Goal: Information Seeking & Learning: Find specific fact

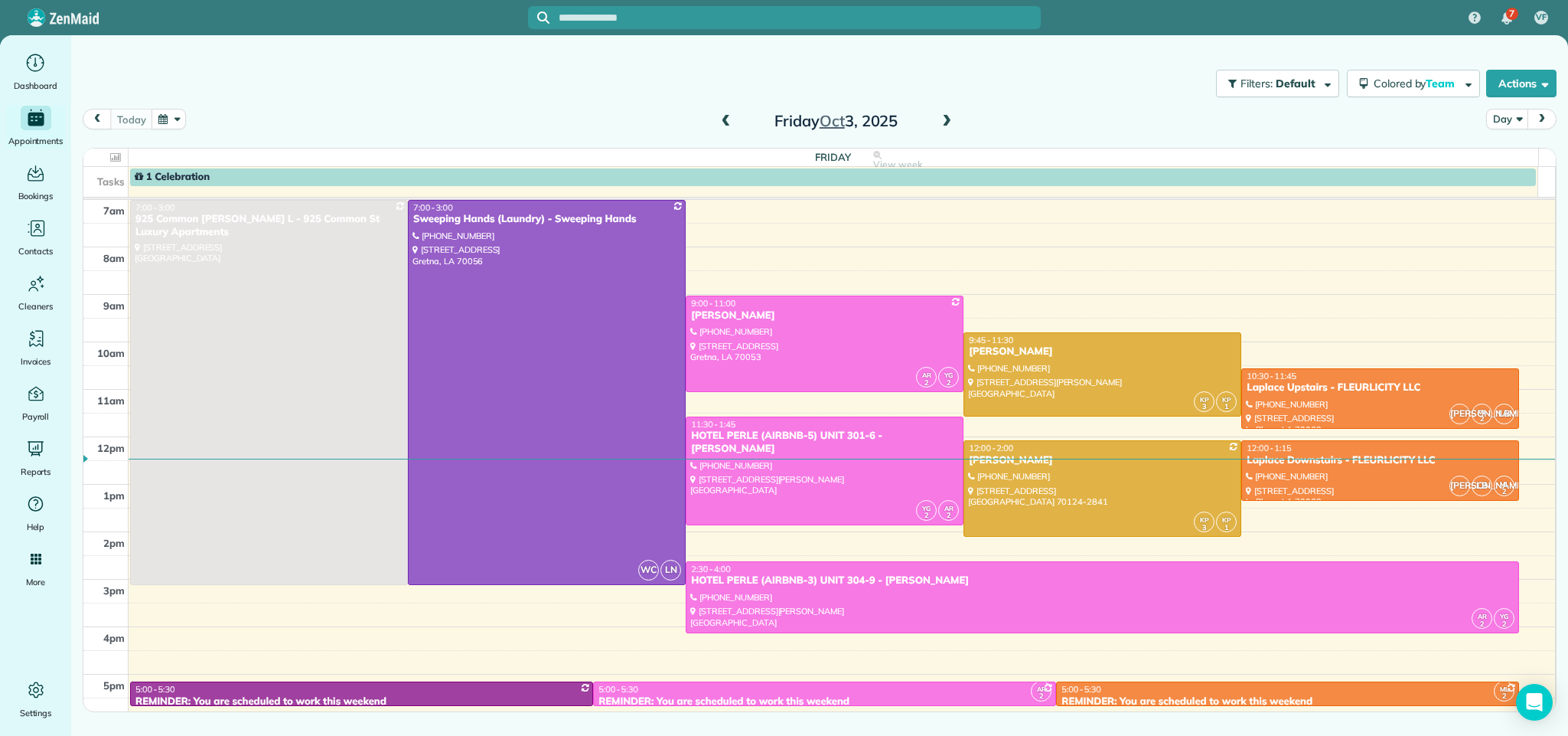
click at [946, 123] on span at bounding box center [947, 122] width 17 height 14
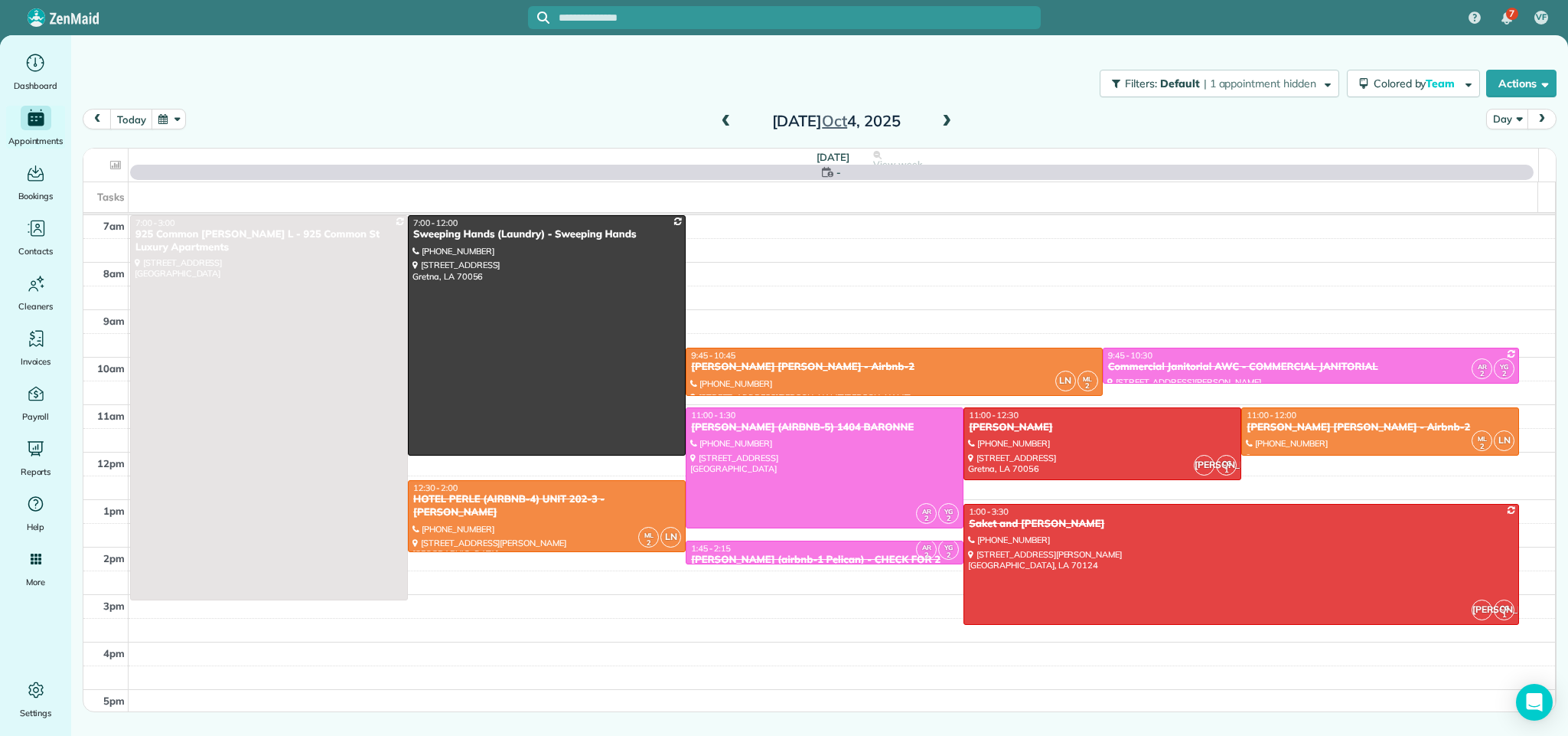
click at [946, 123] on span at bounding box center [947, 122] width 17 height 14
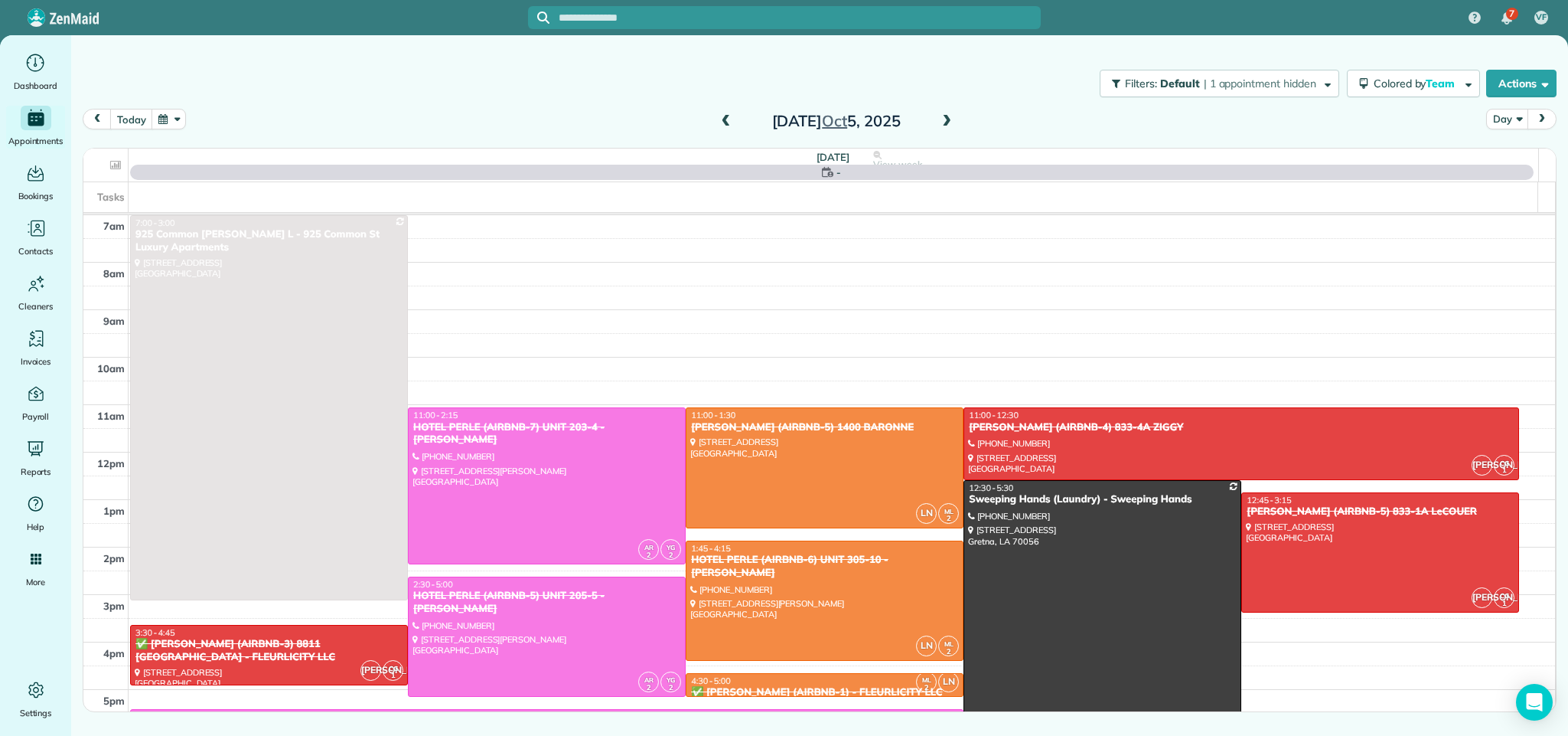
click at [946, 123] on span at bounding box center [947, 122] width 17 height 14
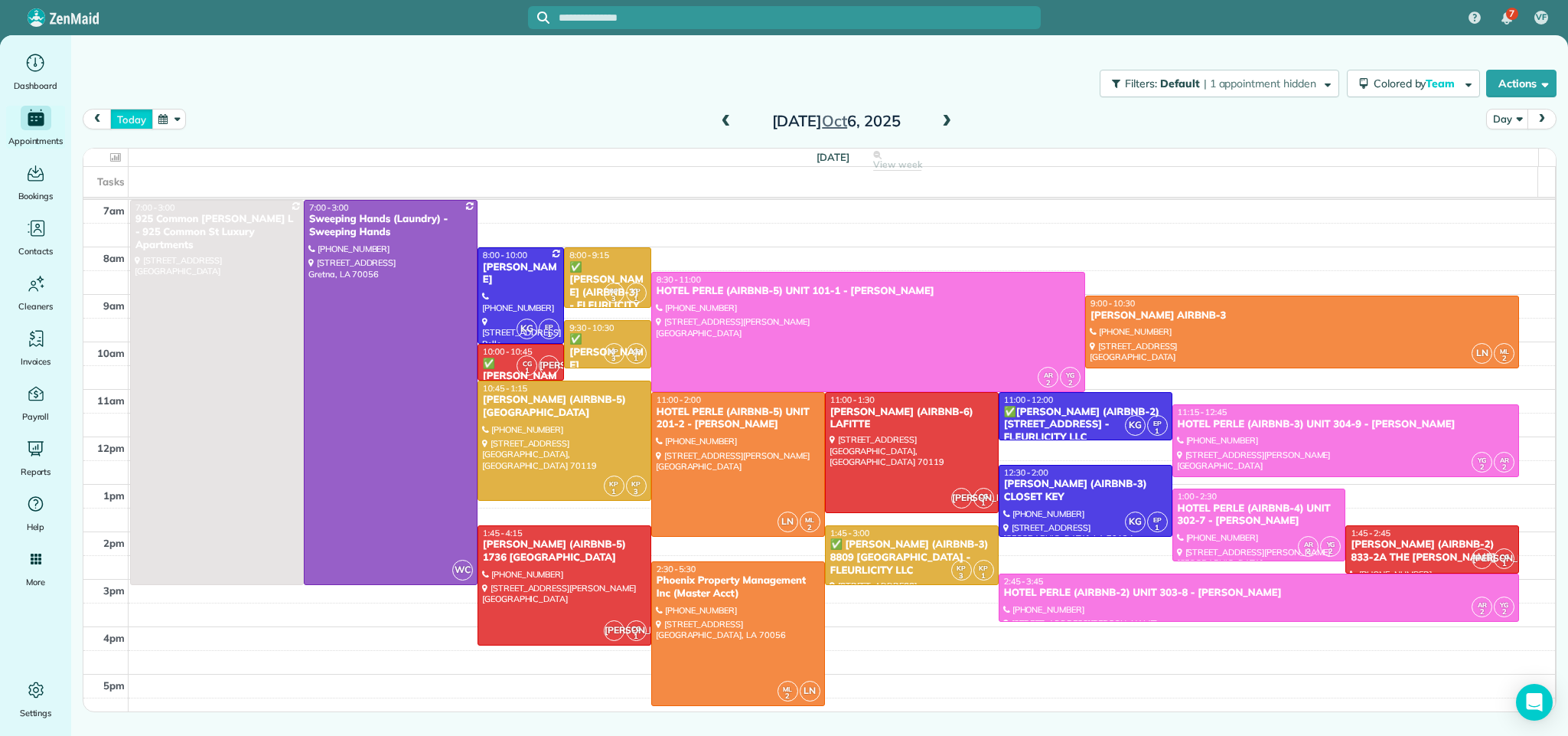
click at [131, 122] on button "today" at bounding box center [131, 118] width 42 height 20
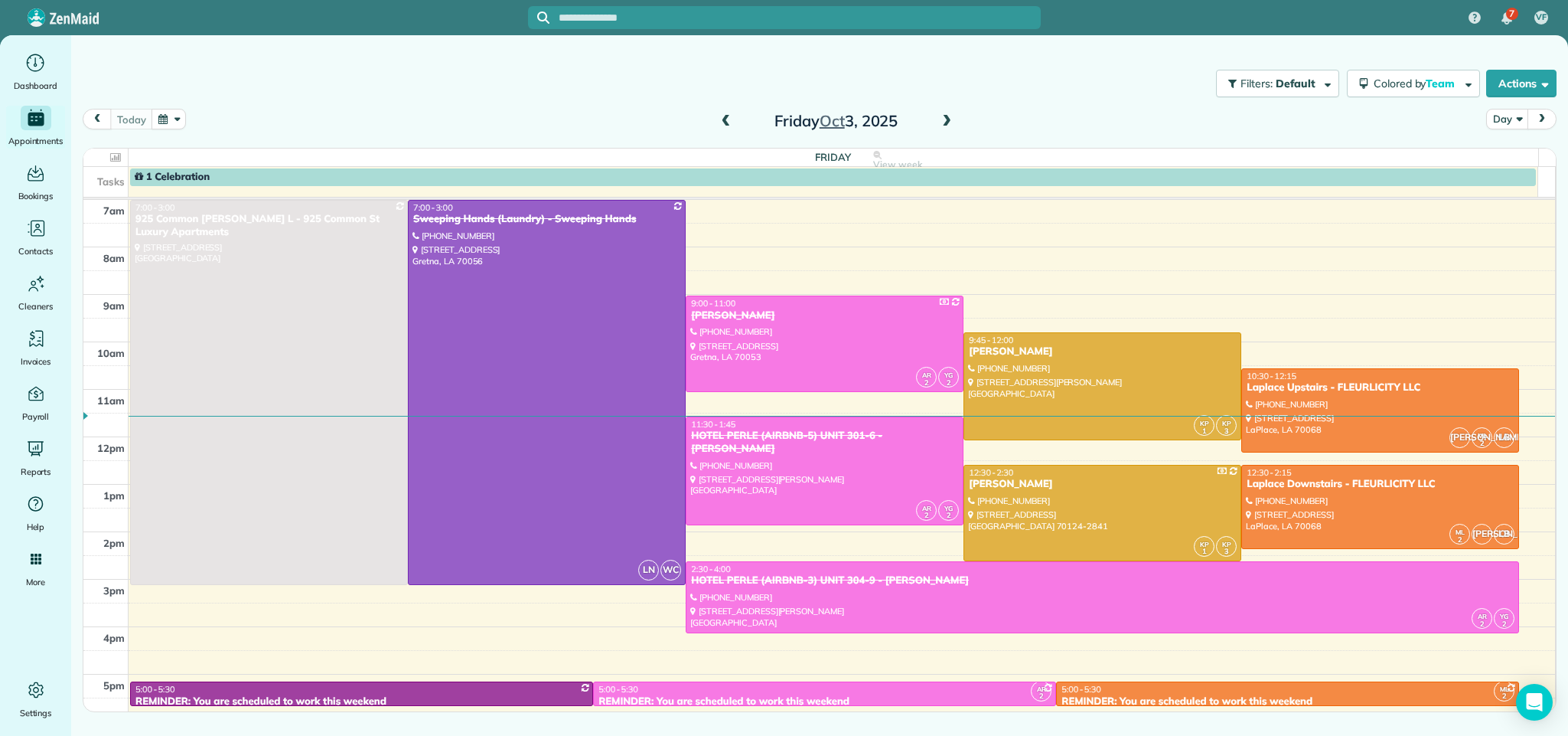
click at [945, 123] on span at bounding box center [947, 122] width 17 height 14
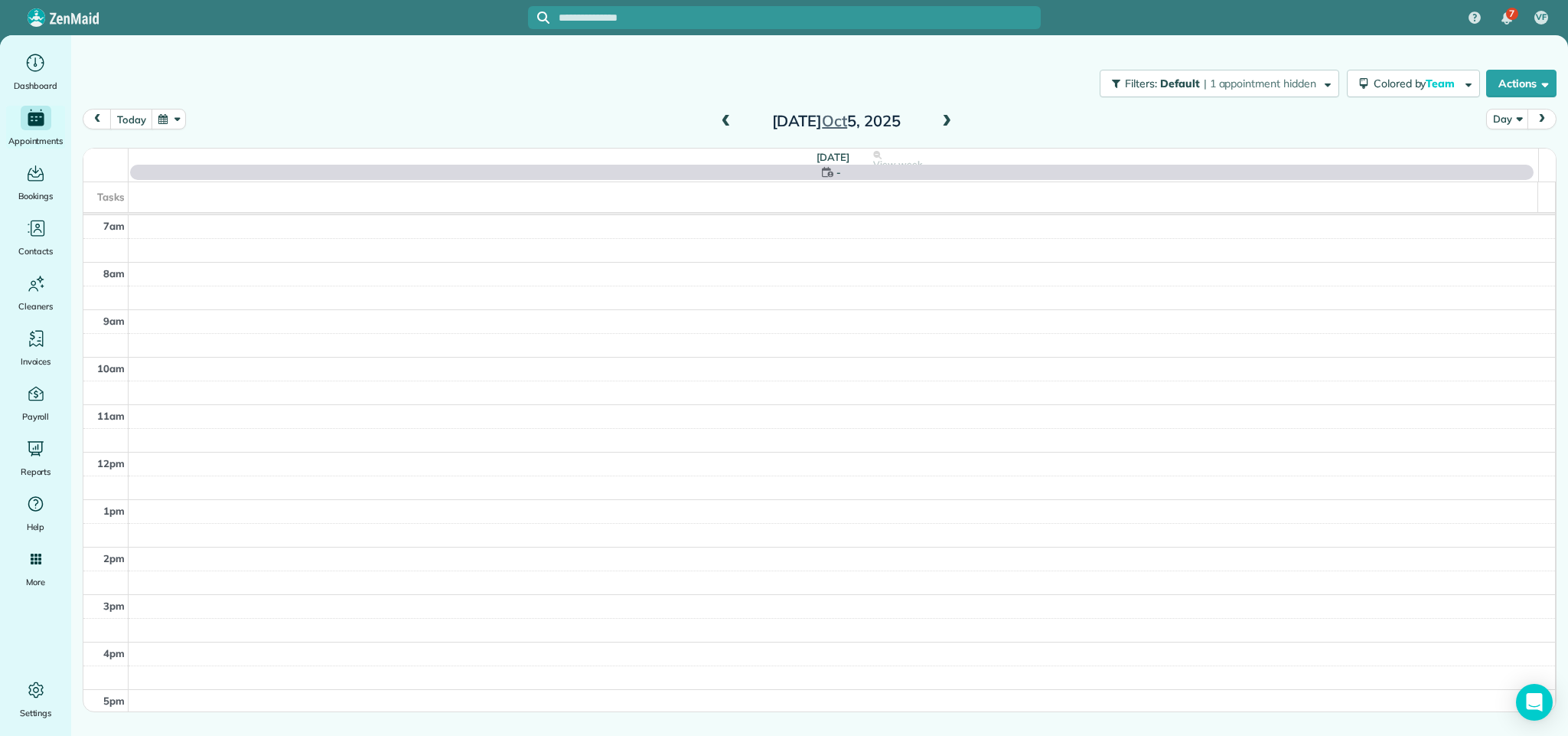
click at [945, 123] on span at bounding box center [947, 122] width 17 height 14
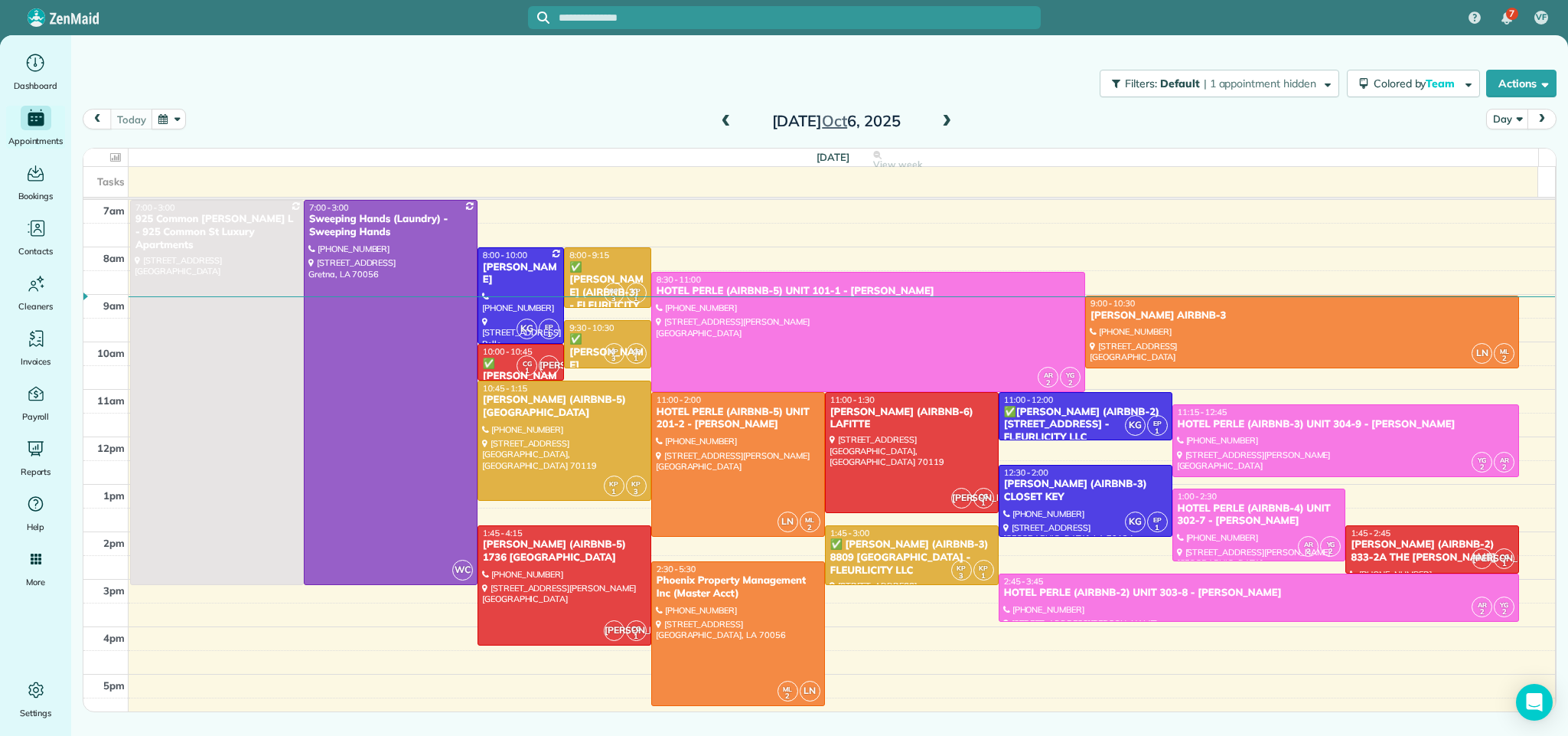
click at [946, 125] on span at bounding box center [947, 122] width 17 height 14
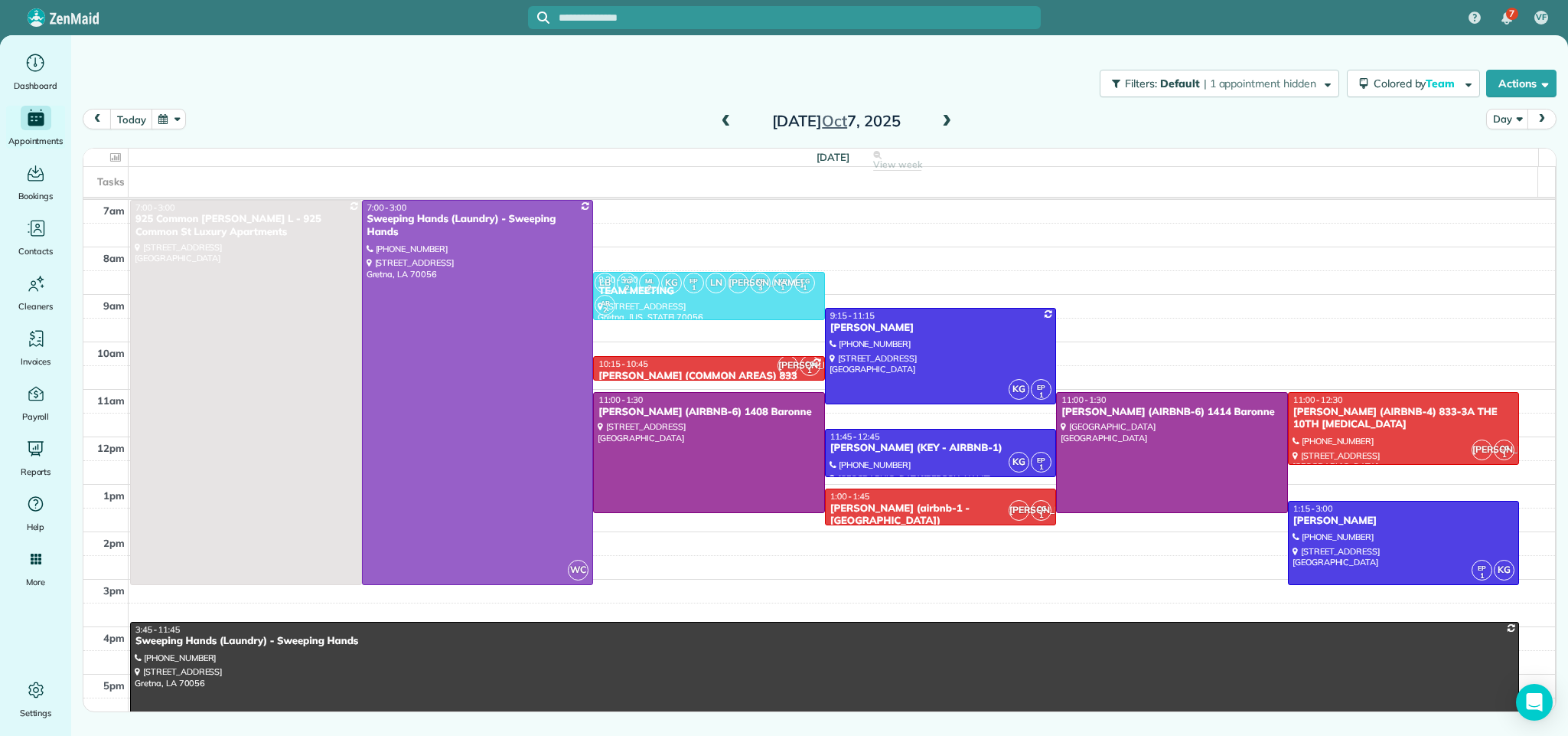
click at [728, 120] on span at bounding box center [726, 122] width 17 height 14
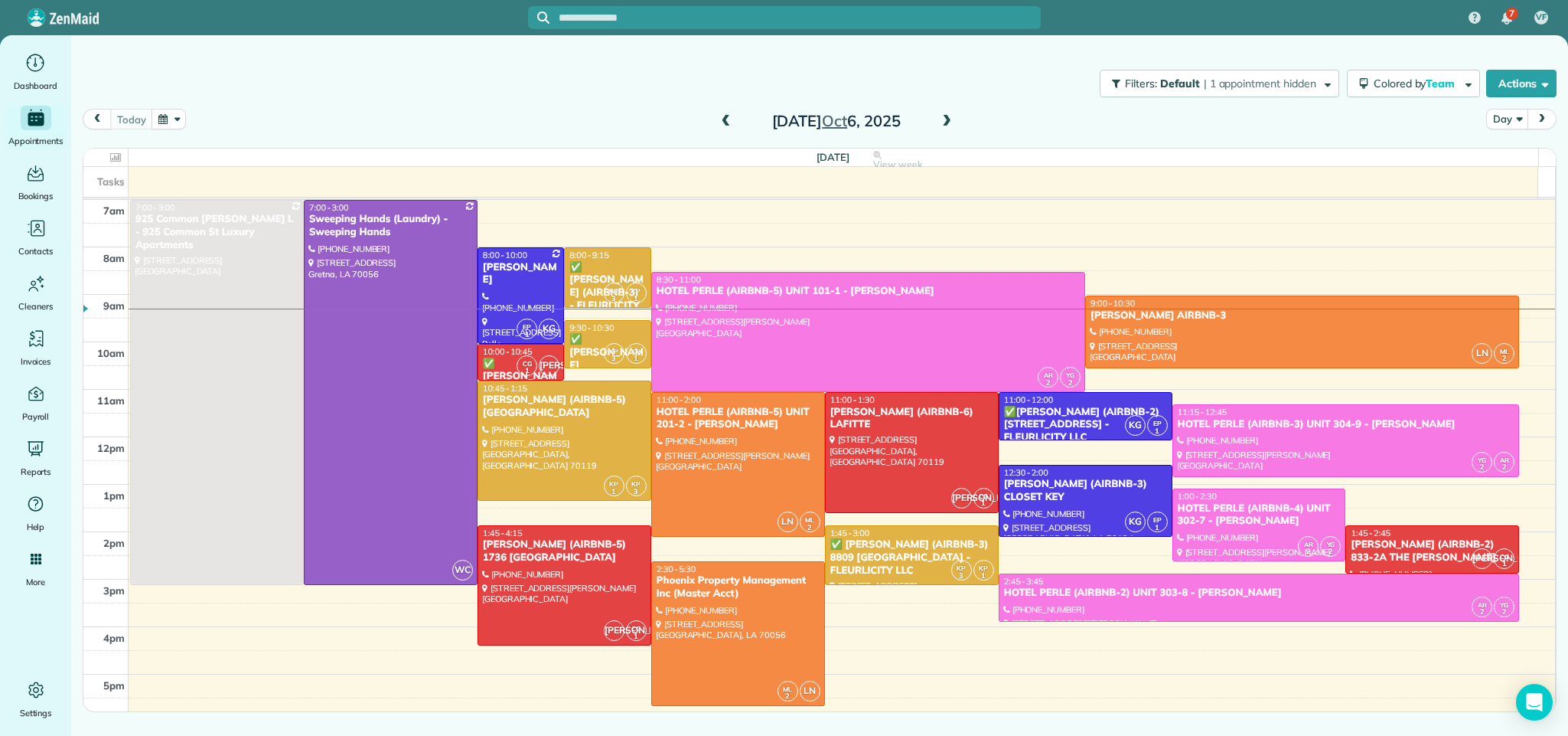
drag, startPoint x: 946, startPoint y: 125, endPoint x: 957, endPoint y: 143, distance: 21.1
click at [946, 125] on span at bounding box center [947, 122] width 17 height 14
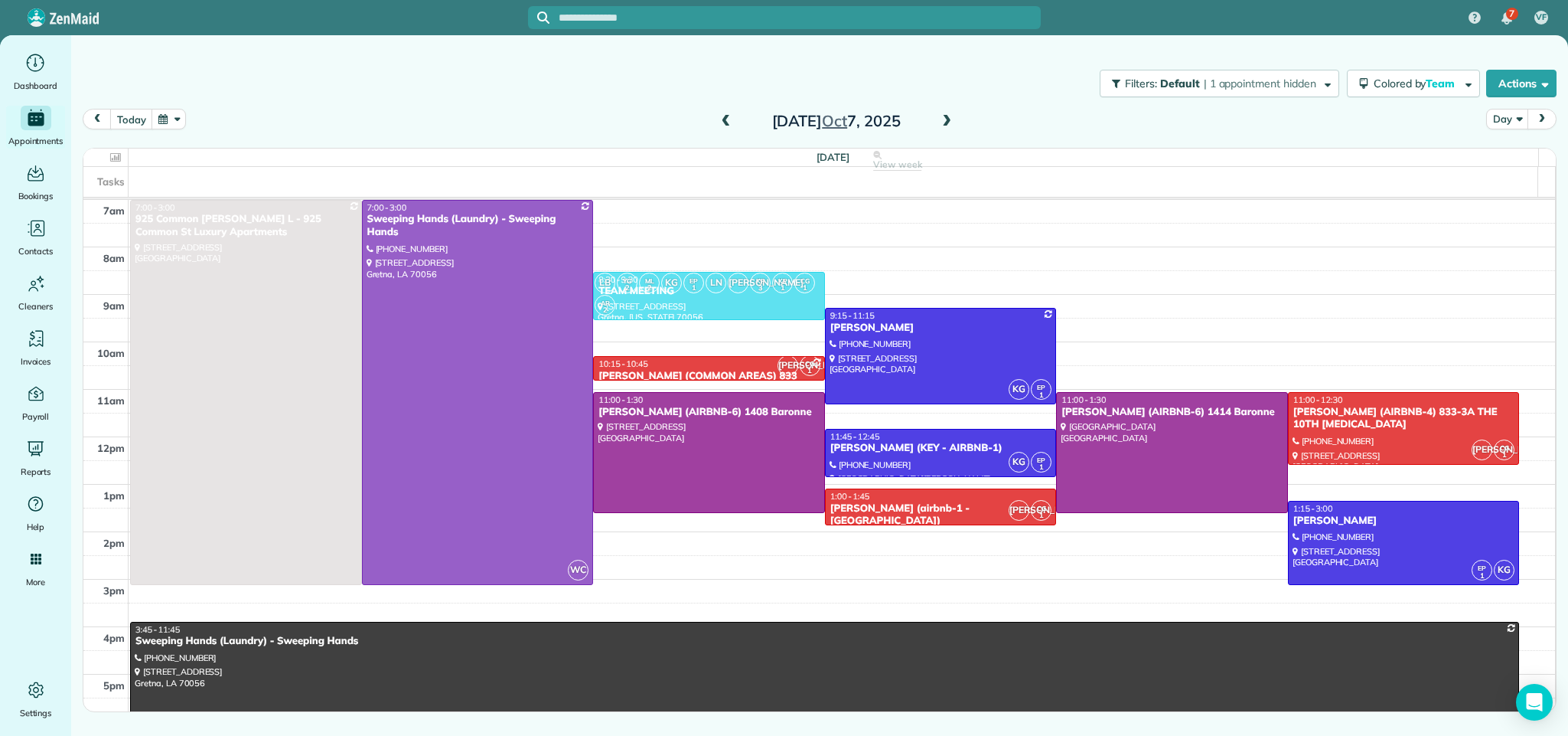
click at [1224, 213] on div "7am 8am 9am 10am 11am 12pm 1pm 2pm 3pm 4pm 5pm 6pm 7pm 8pm 9pm 10pm 11pm 7:00 -…" at bounding box center [820, 603] width 1472 height 806
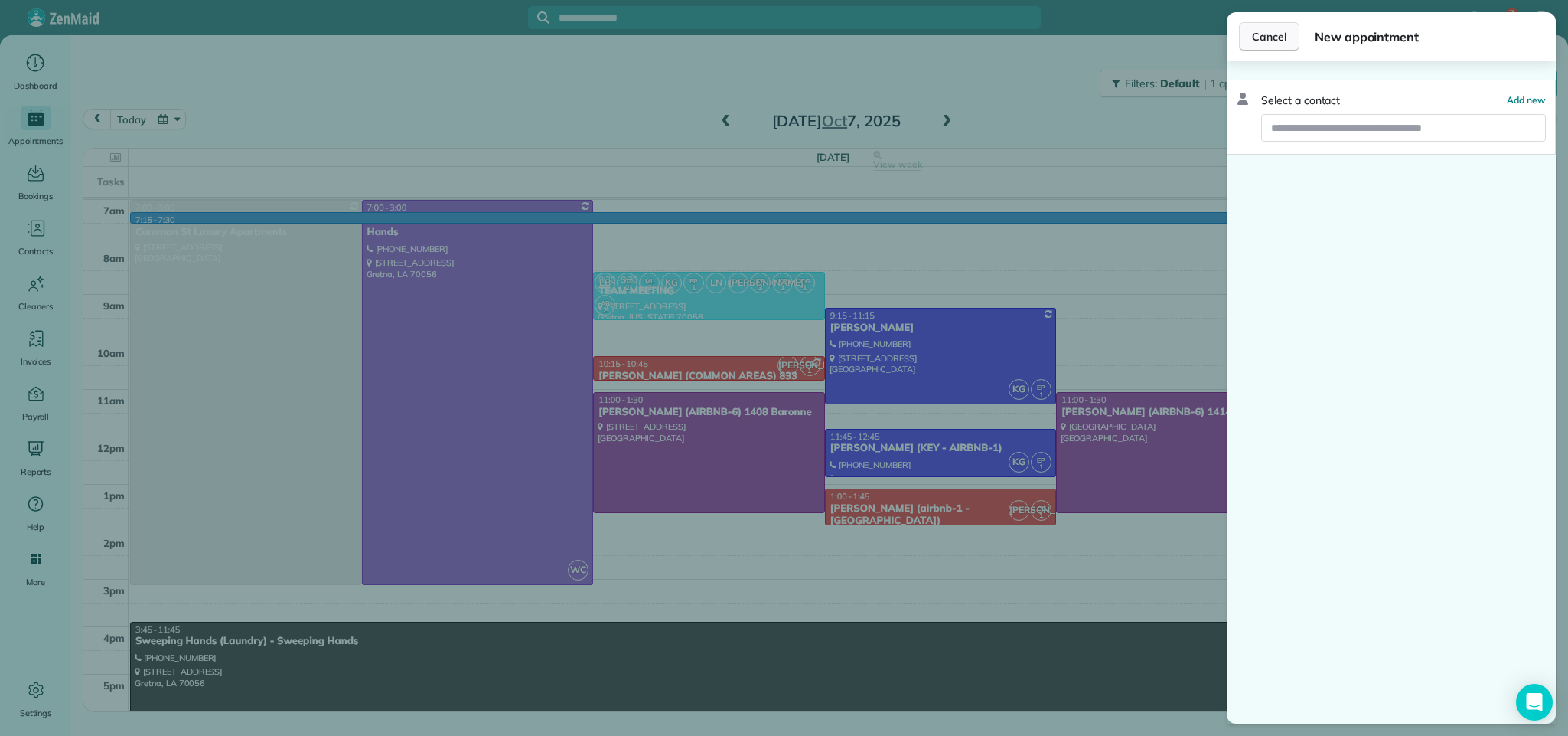
click at [1274, 39] on span "Cancel" at bounding box center [1269, 36] width 34 height 15
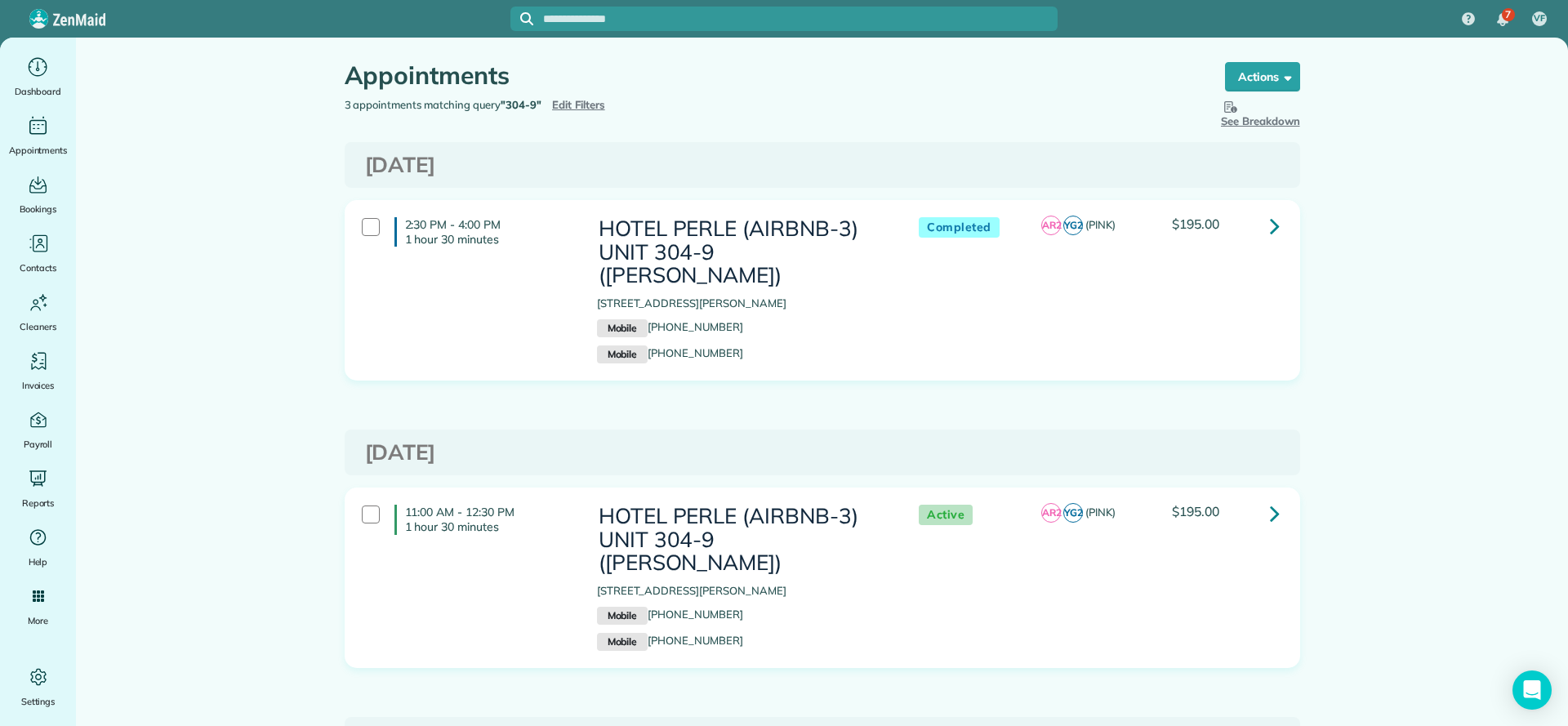
click at [574, 108] on span "Edit Filters" at bounding box center [578, 104] width 53 height 13
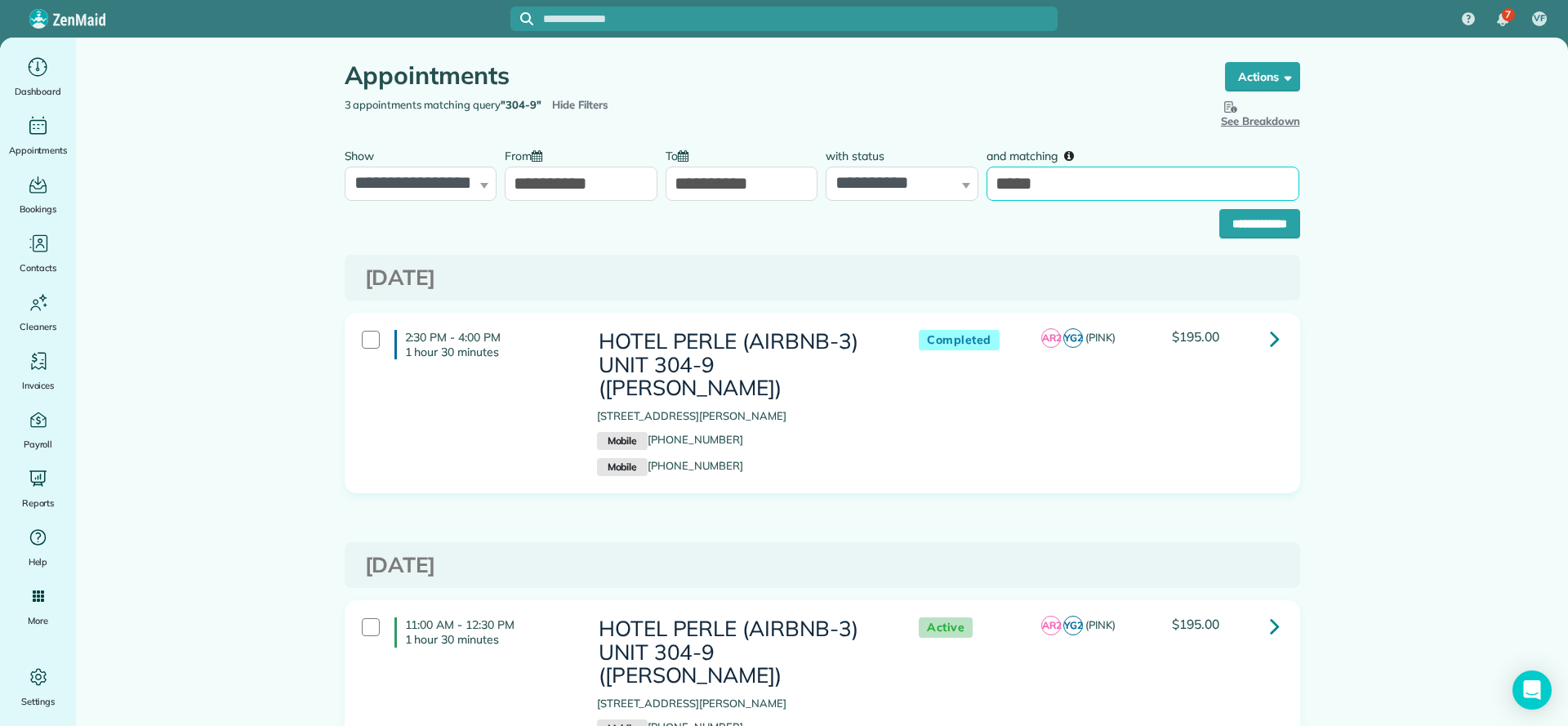
click at [1042, 195] on input "*****" at bounding box center [1143, 183] width 313 height 34
click at [873, 230] on div "**********" at bounding box center [822, 220] width 956 height 38
click at [704, 182] on input "**********" at bounding box center [742, 183] width 152 height 34
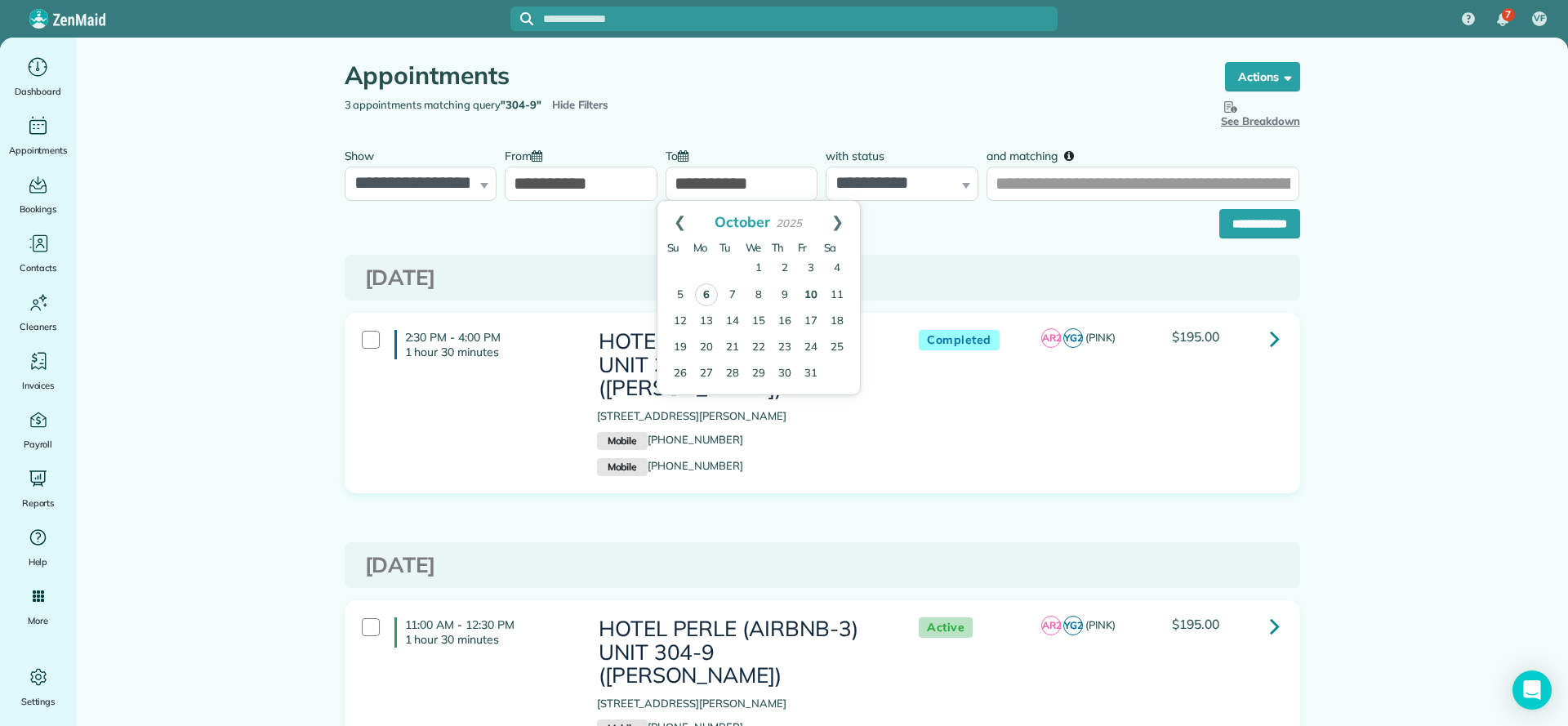
click at [705, 292] on link "6" at bounding box center [706, 294] width 23 height 23
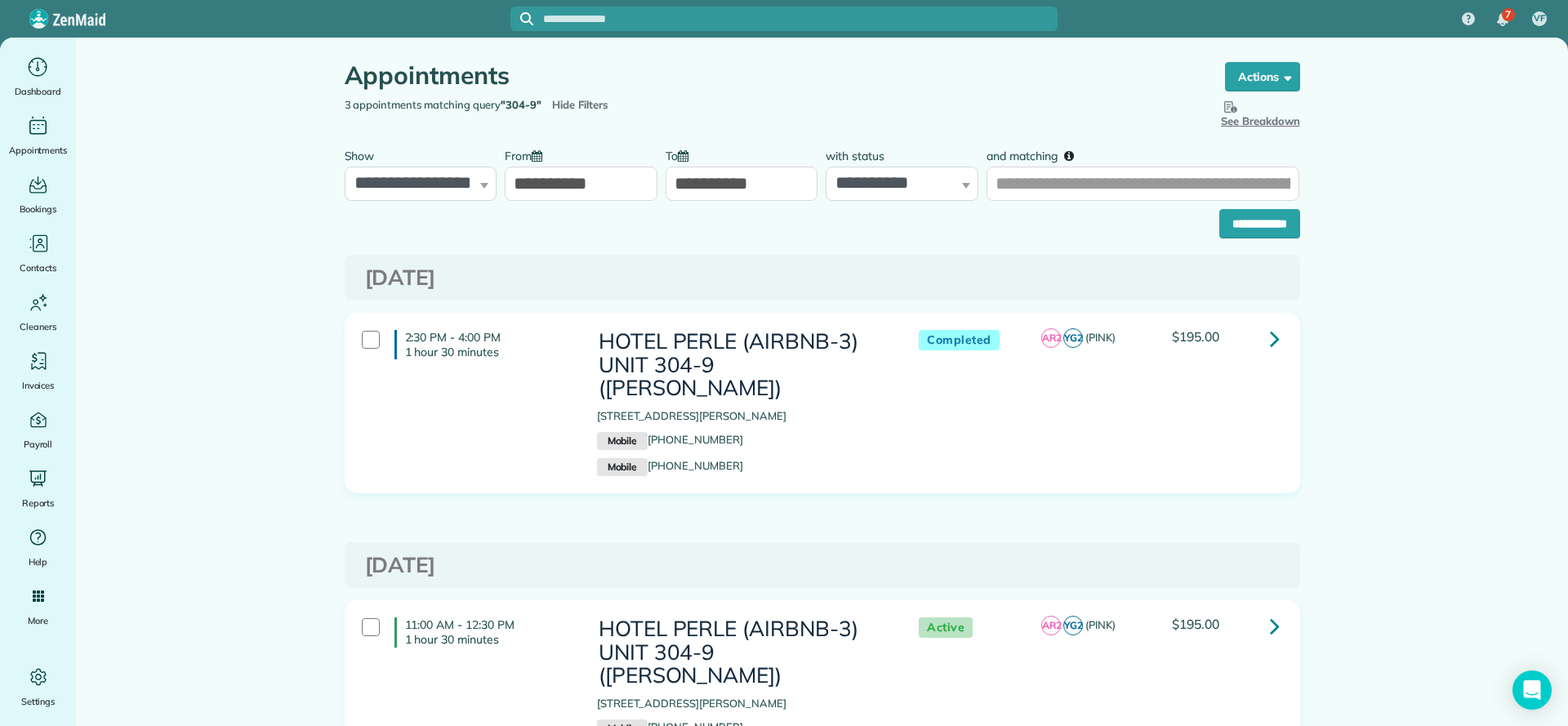
click at [730, 208] on div "**********" at bounding box center [822, 220] width 956 height 38
click at [726, 182] on input "**********" at bounding box center [742, 183] width 152 height 34
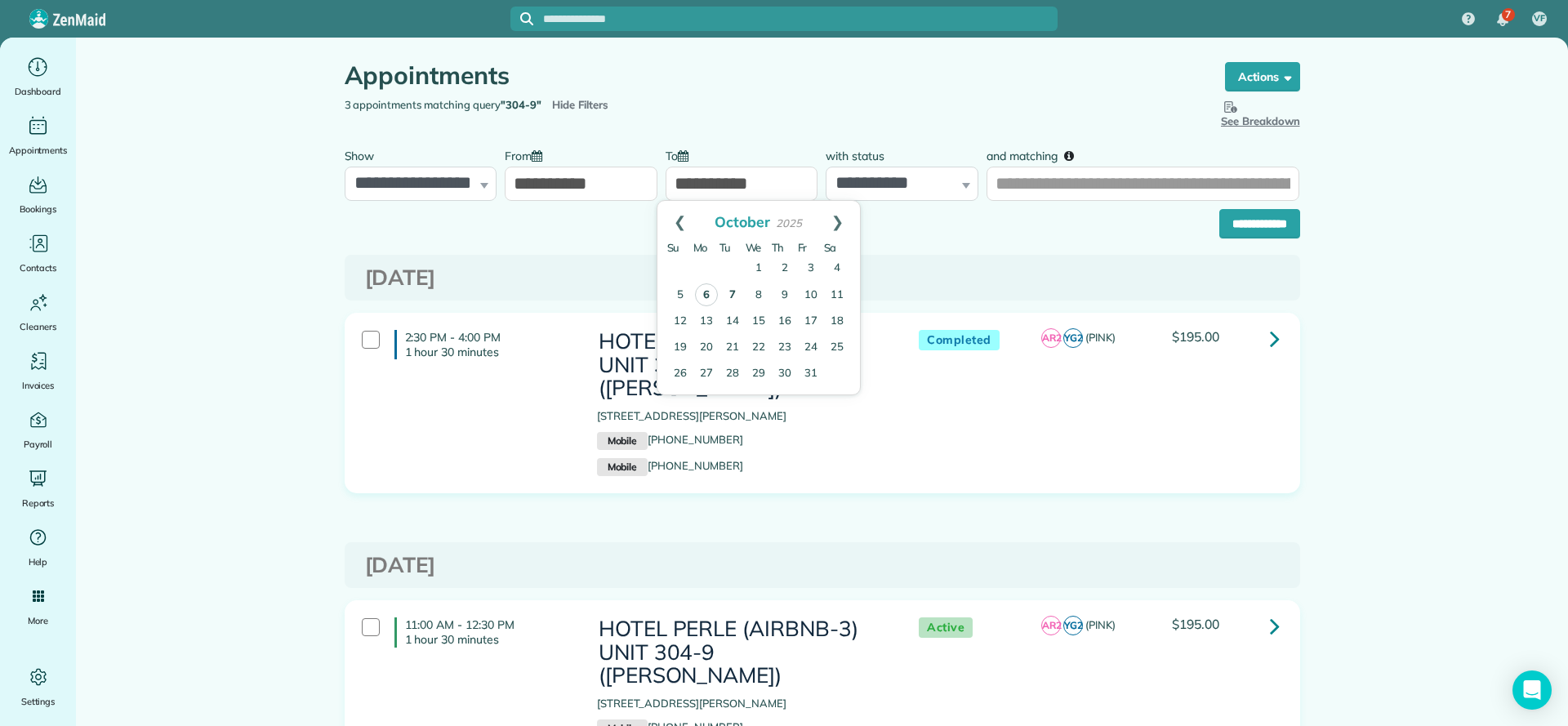
click at [729, 296] on link "7" at bounding box center [733, 295] width 26 height 26
type input "**********"
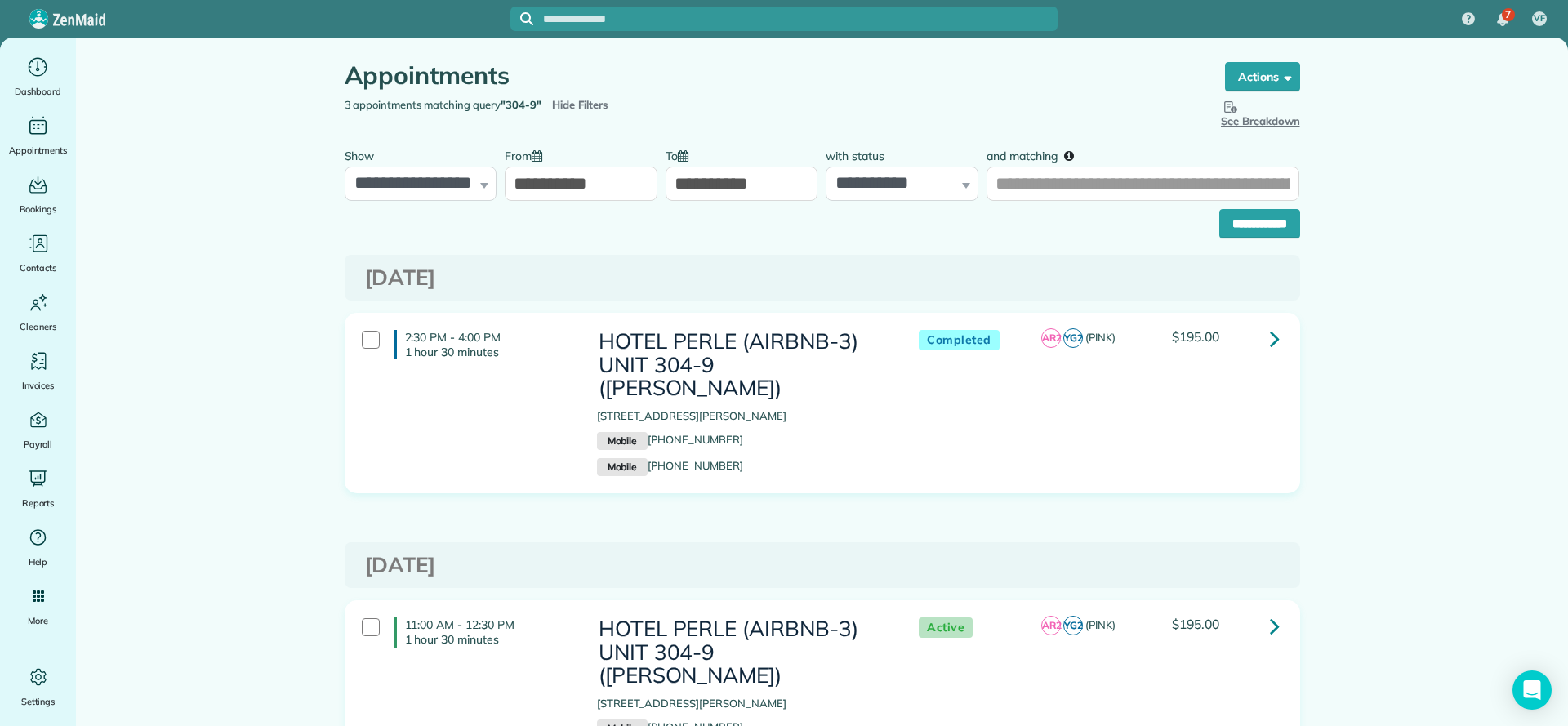
click at [566, 189] on input "**********" at bounding box center [581, 183] width 152 height 34
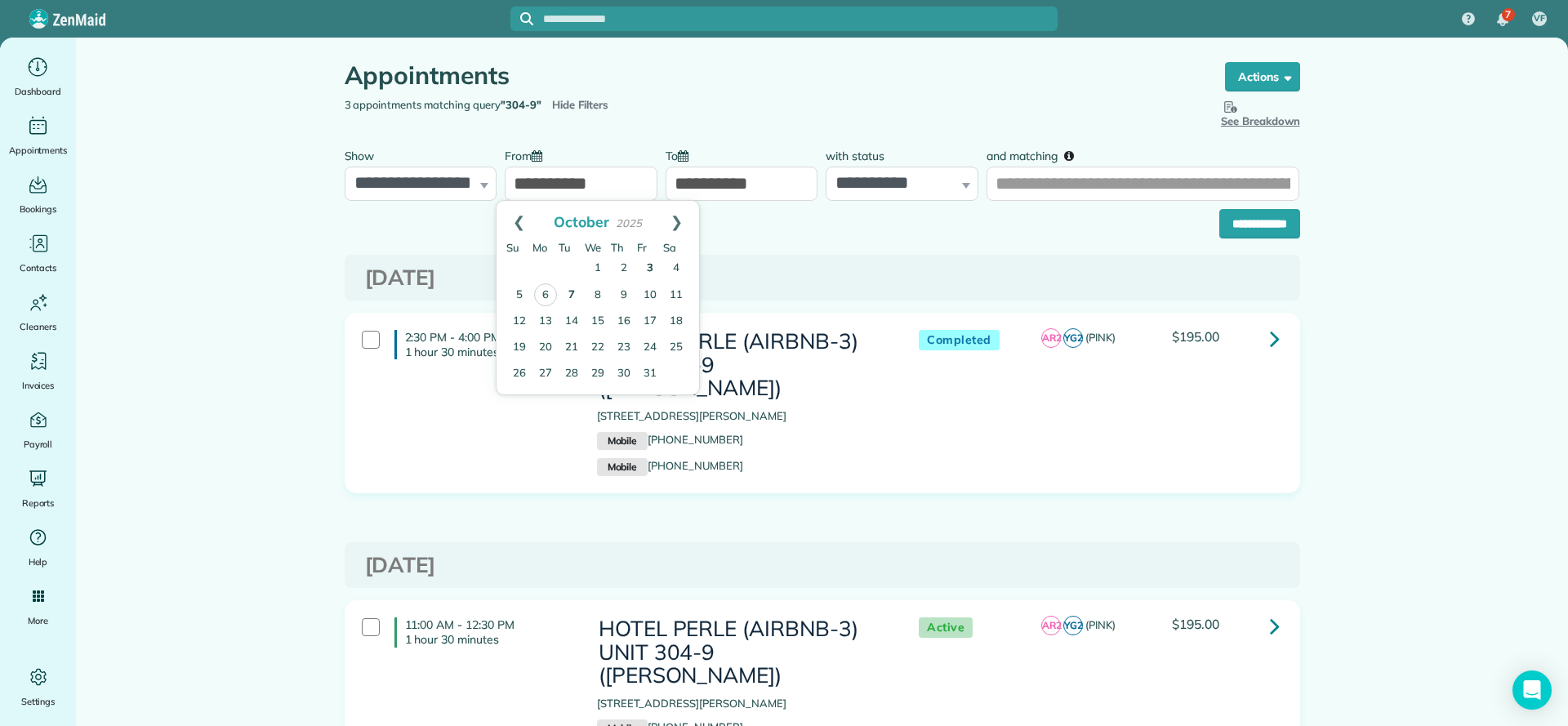
click at [578, 292] on link "7" at bounding box center [572, 295] width 26 height 26
type input "**********"
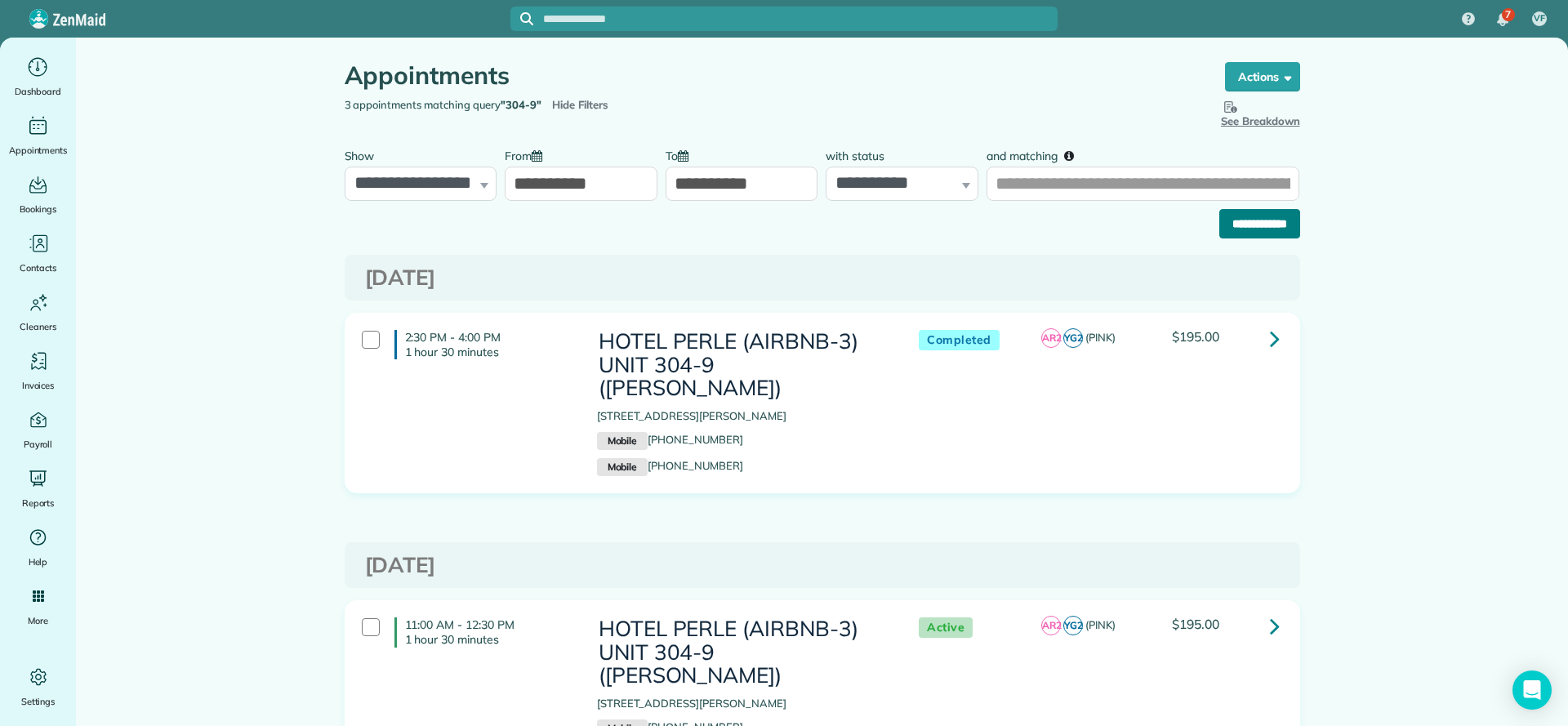
click at [1228, 209] on input "**********" at bounding box center [1260, 223] width 81 height 29
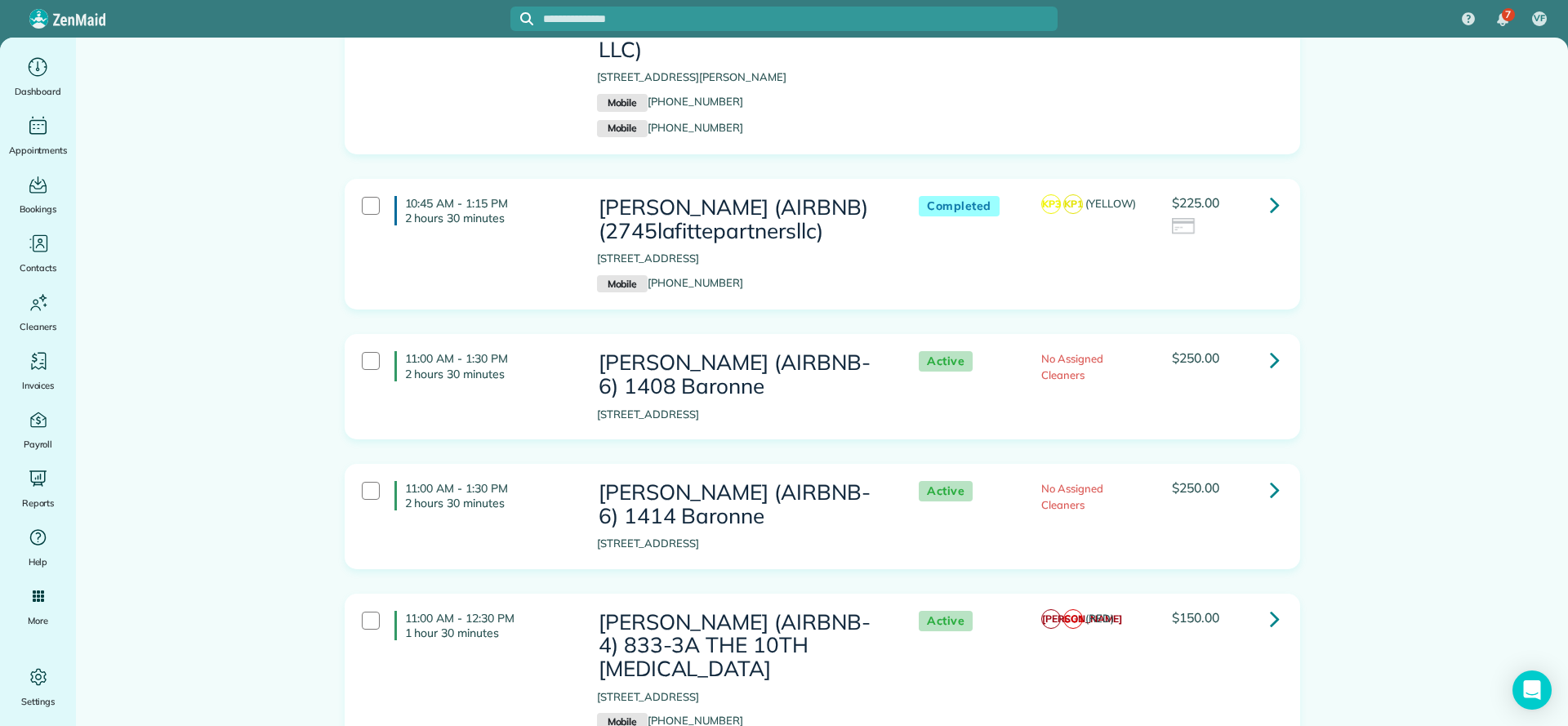
scroll to position [858, 0]
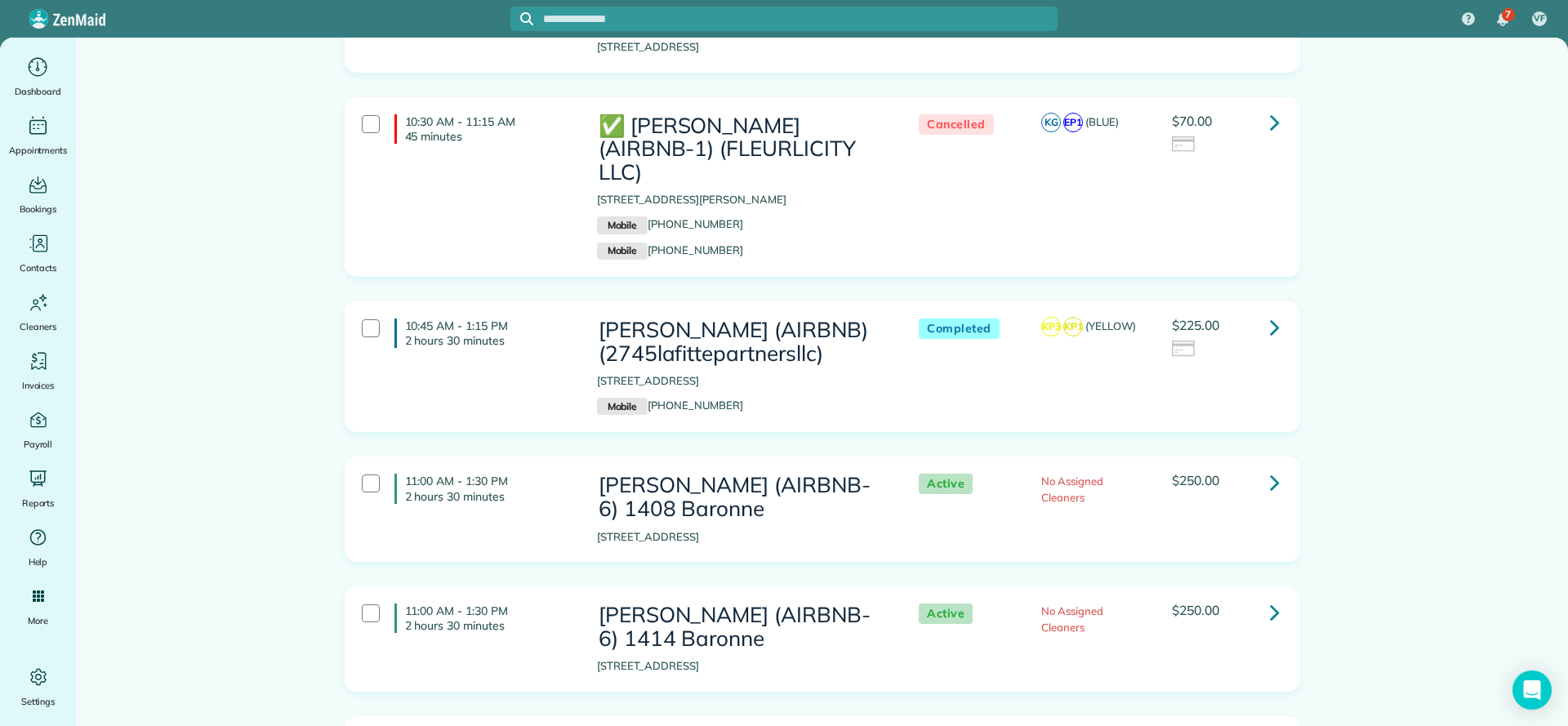
drag, startPoint x: 589, startPoint y: 371, endPoint x: 669, endPoint y: 363, distance: 80.4
click at [669, 373] on p "[STREET_ADDRESS]" at bounding box center [741, 381] width 289 height 16
click at [878, 380] on div "[PERSON_NAME] (AIRBNB) (2745lafittepartnersllc) [STREET_ADDRESS] Mobile [PHONE_…" at bounding box center [741, 367] width 313 height 113
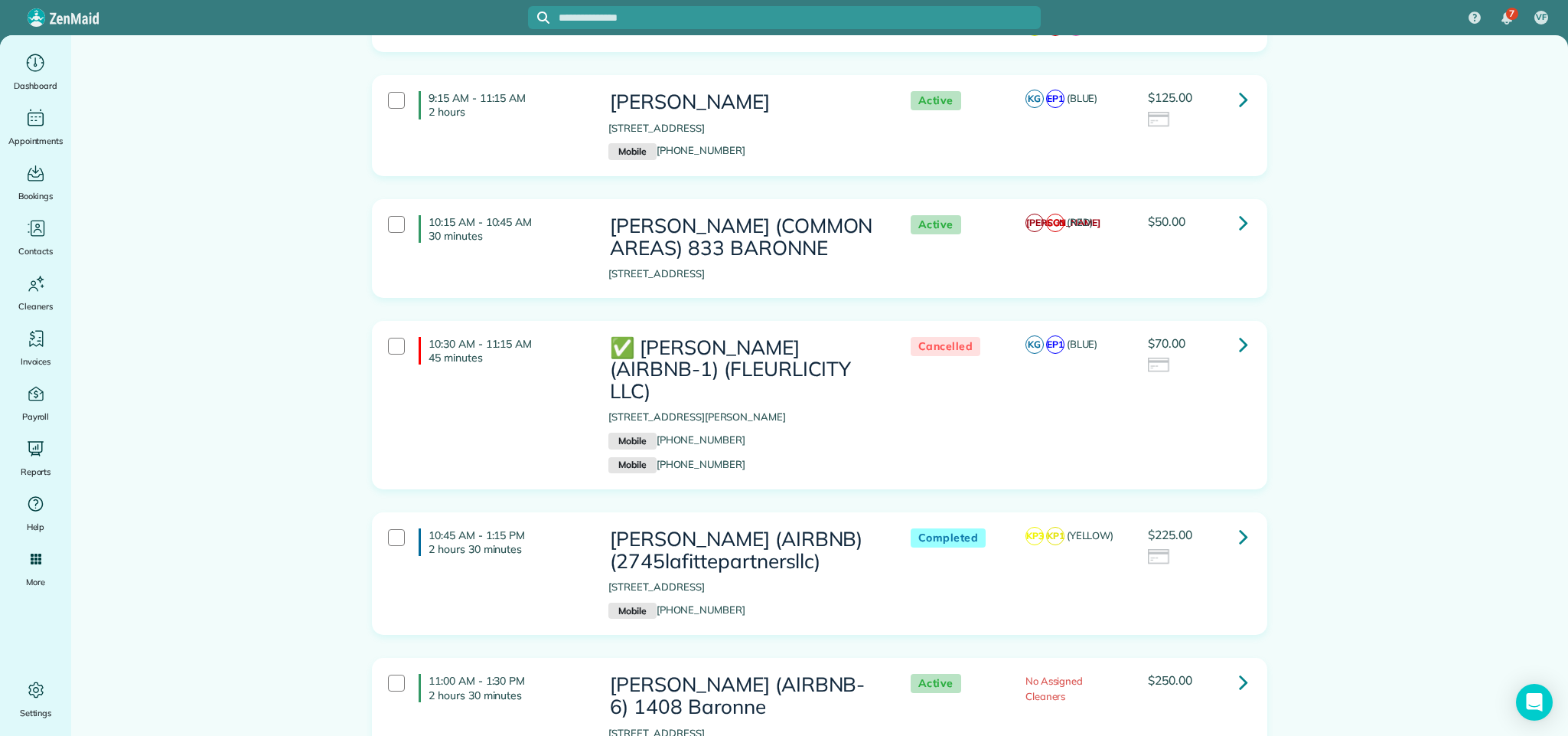
scroll to position [689, 0]
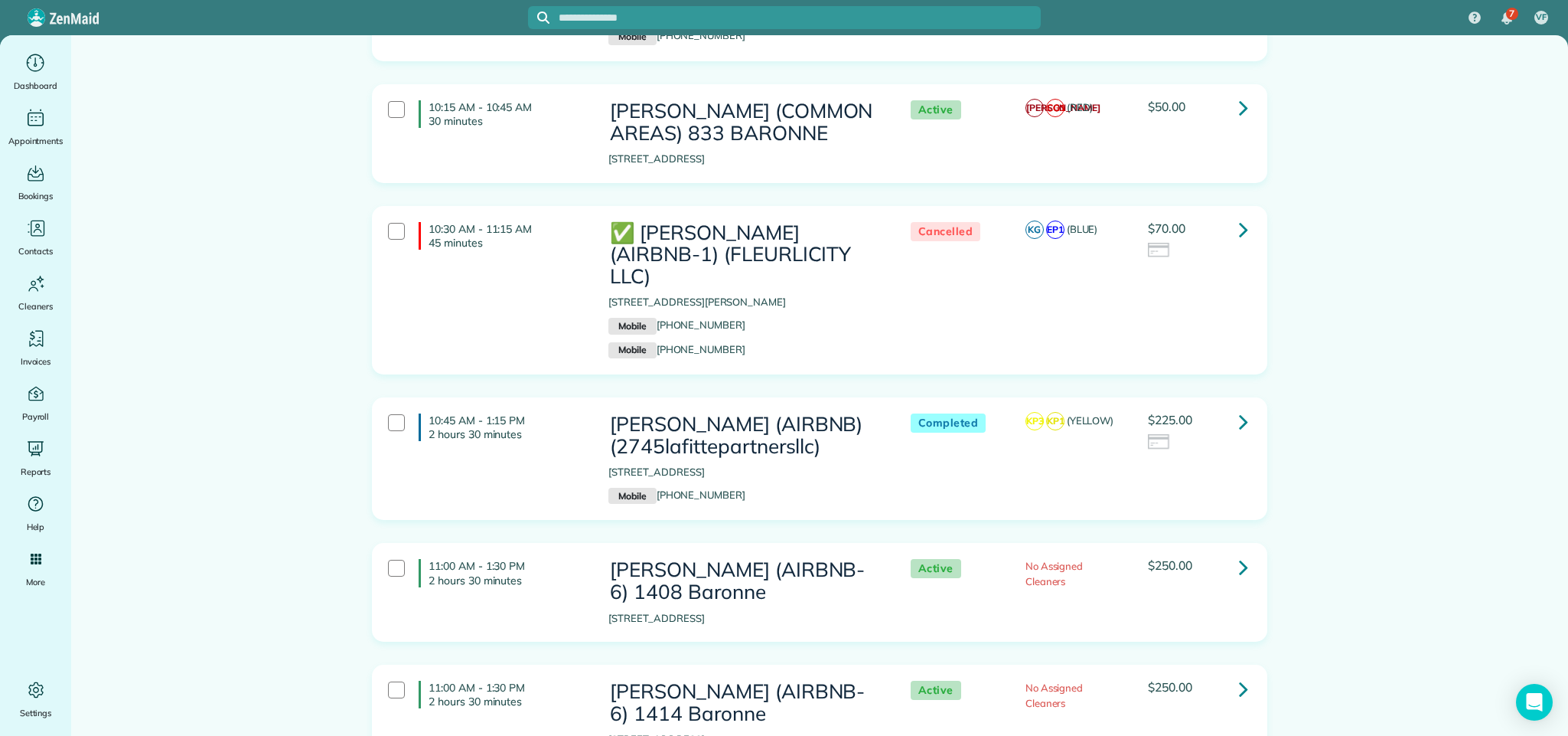
drag, startPoint x: 602, startPoint y: 457, endPoint x: 838, endPoint y: 459, distance: 236.0
click at [838, 465] on p "[STREET_ADDRESS]" at bounding box center [743, 472] width 271 height 15
copy p "[STREET_ADDRESS]"
drag, startPoint x: 600, startPoint y: 606, endPoint x: 665, endPoint y: 611, distance: 65.2
click at [665, 611] on p "[STREET_ADDRESS]" at bounding box center [743, 618] width 271 height 15
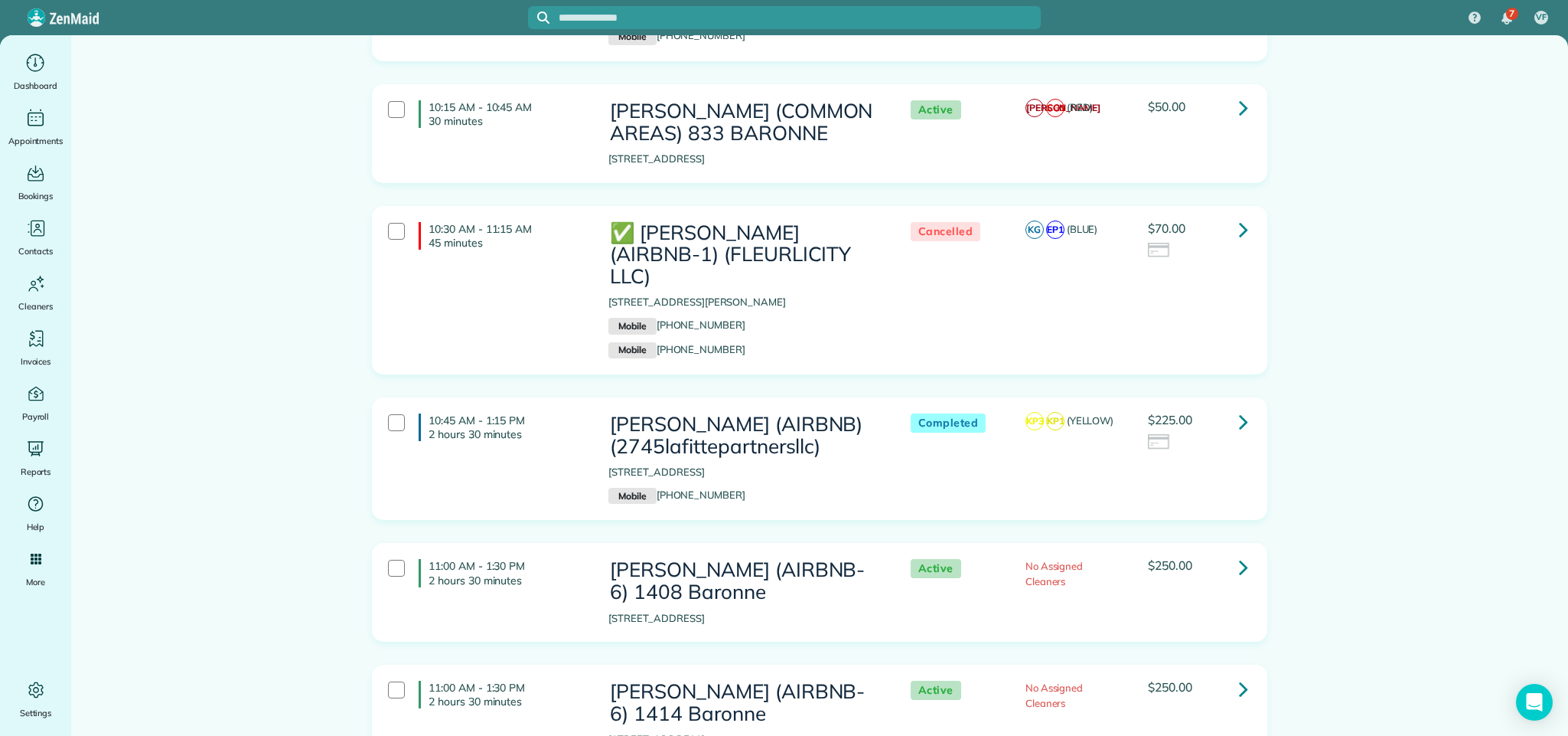
copy p "1408 Baronne"
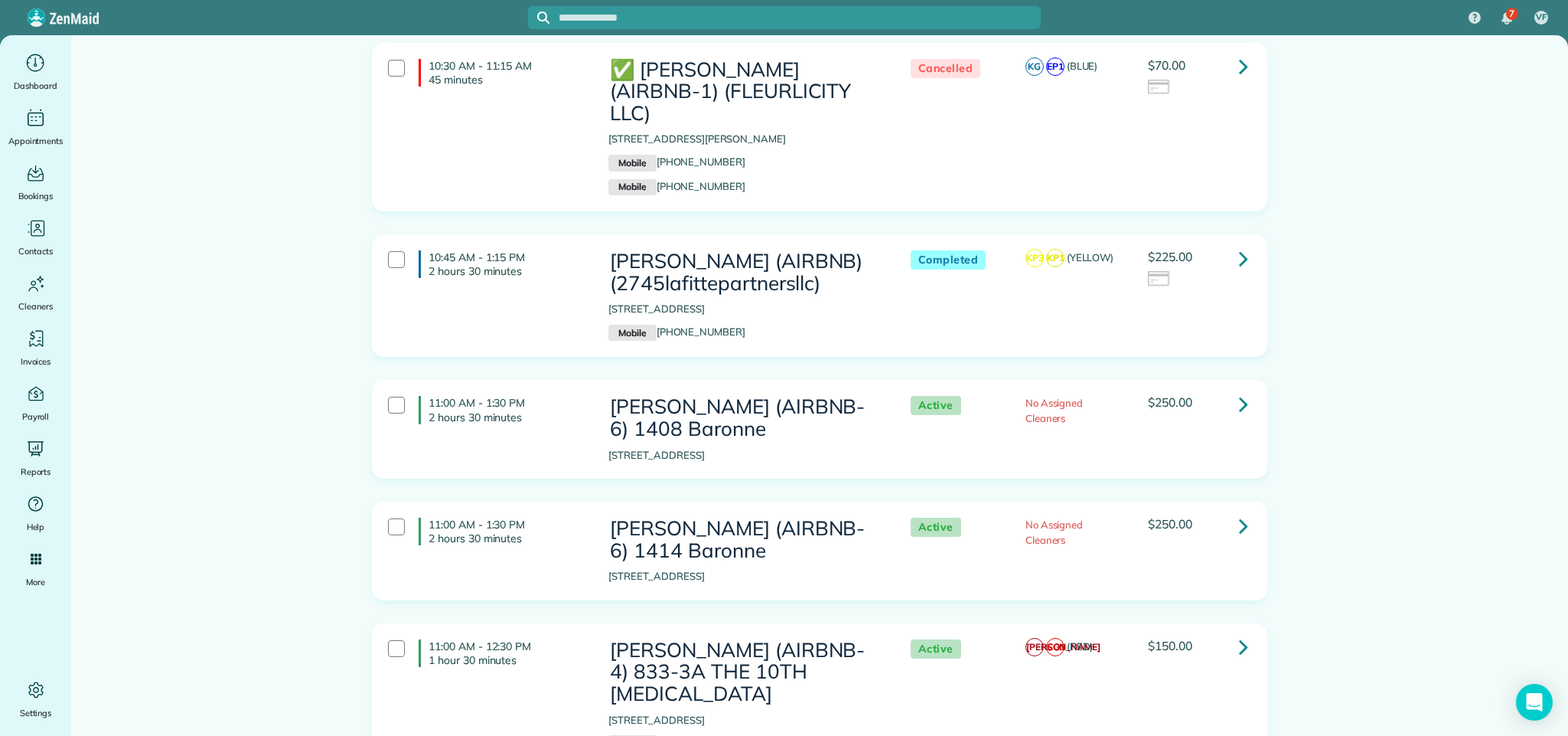
scroll to position [918, 0]
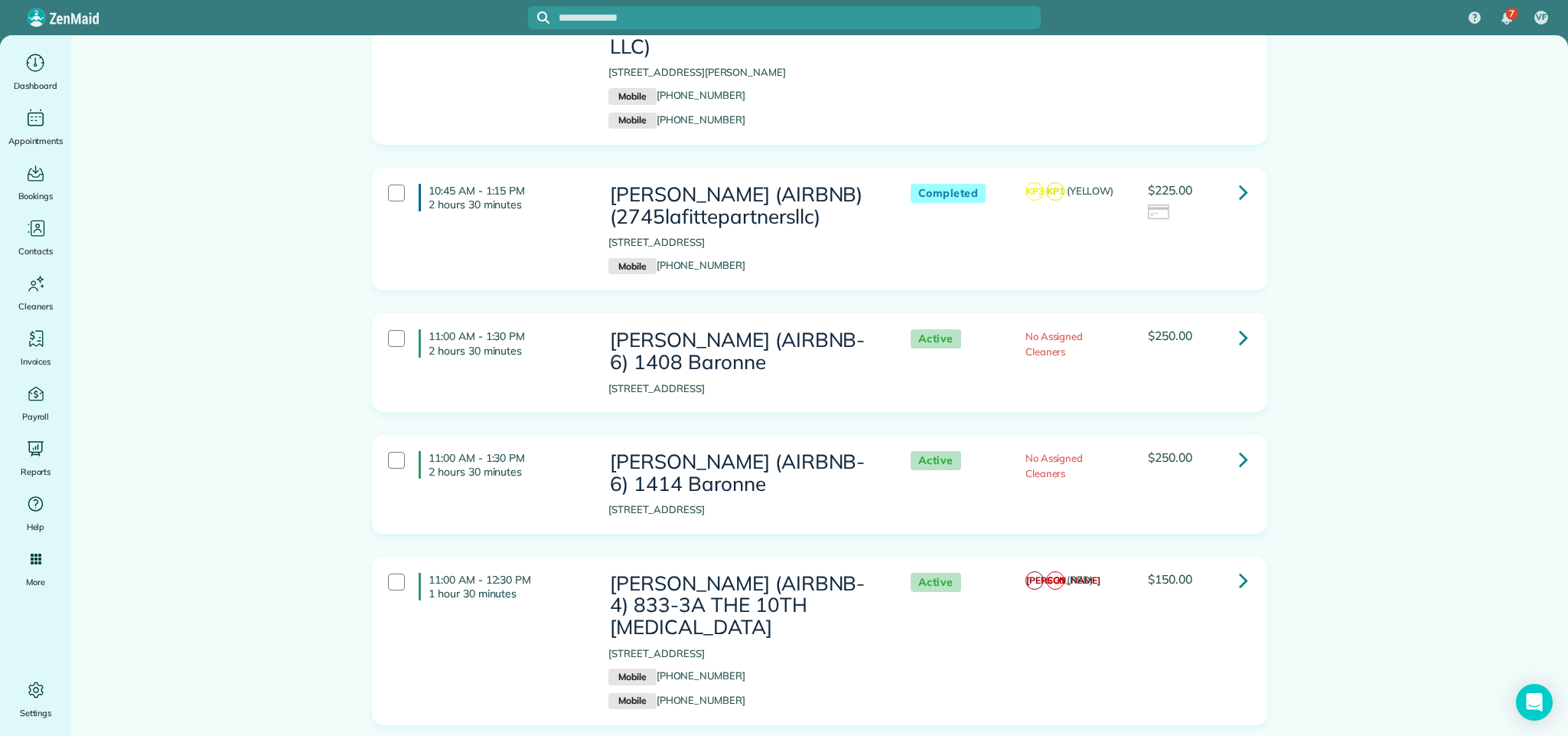
drag, startPoint x: 602, startPoint y: 497, endPoint x: 666, endPoint y: 502, distance: 64.2
click at [666, 502] on p "[STREET_ADDRESS]" at bounding box center [743, 509] width 271 height 15
copy p "1414 Baronne"
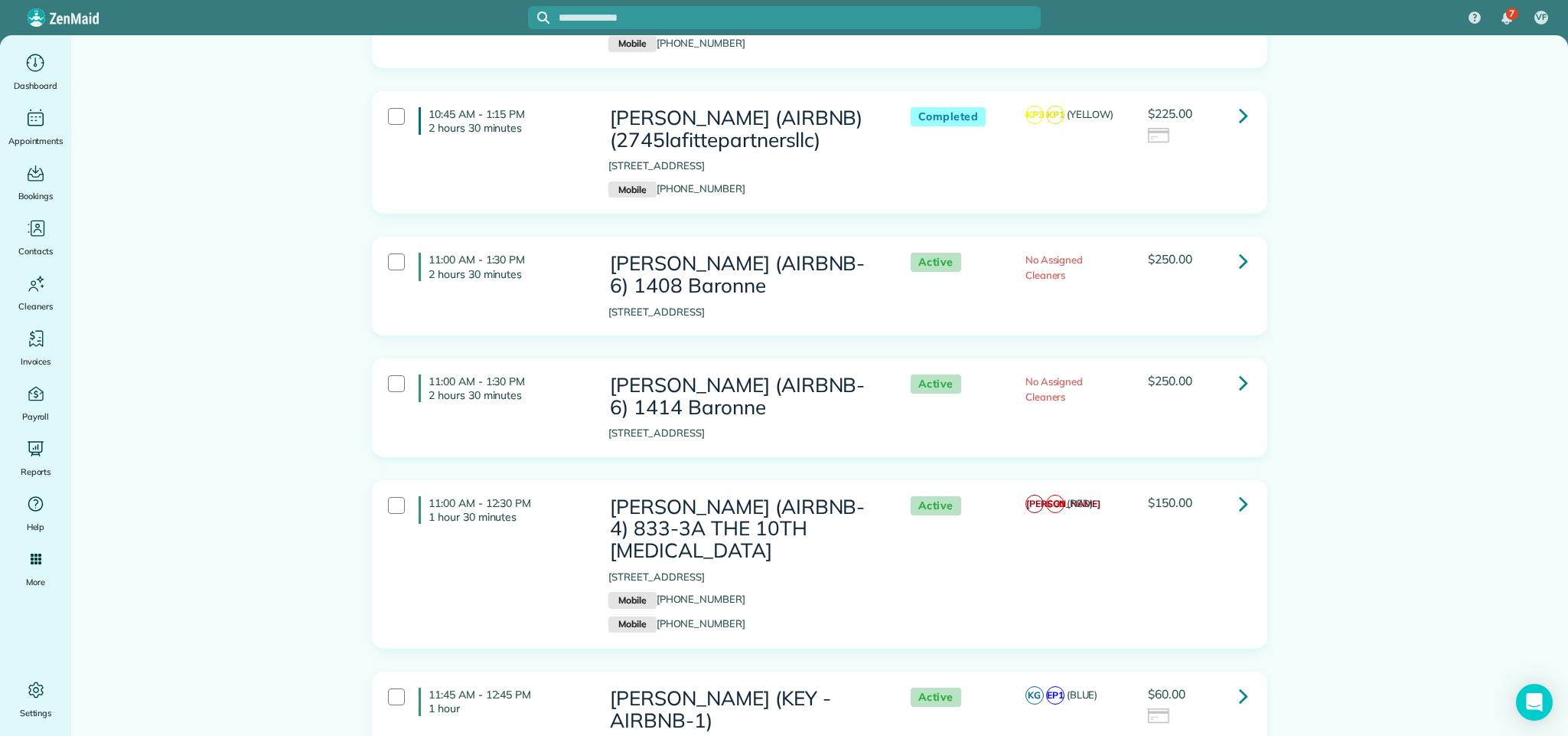
scroll to position [1033, 0]
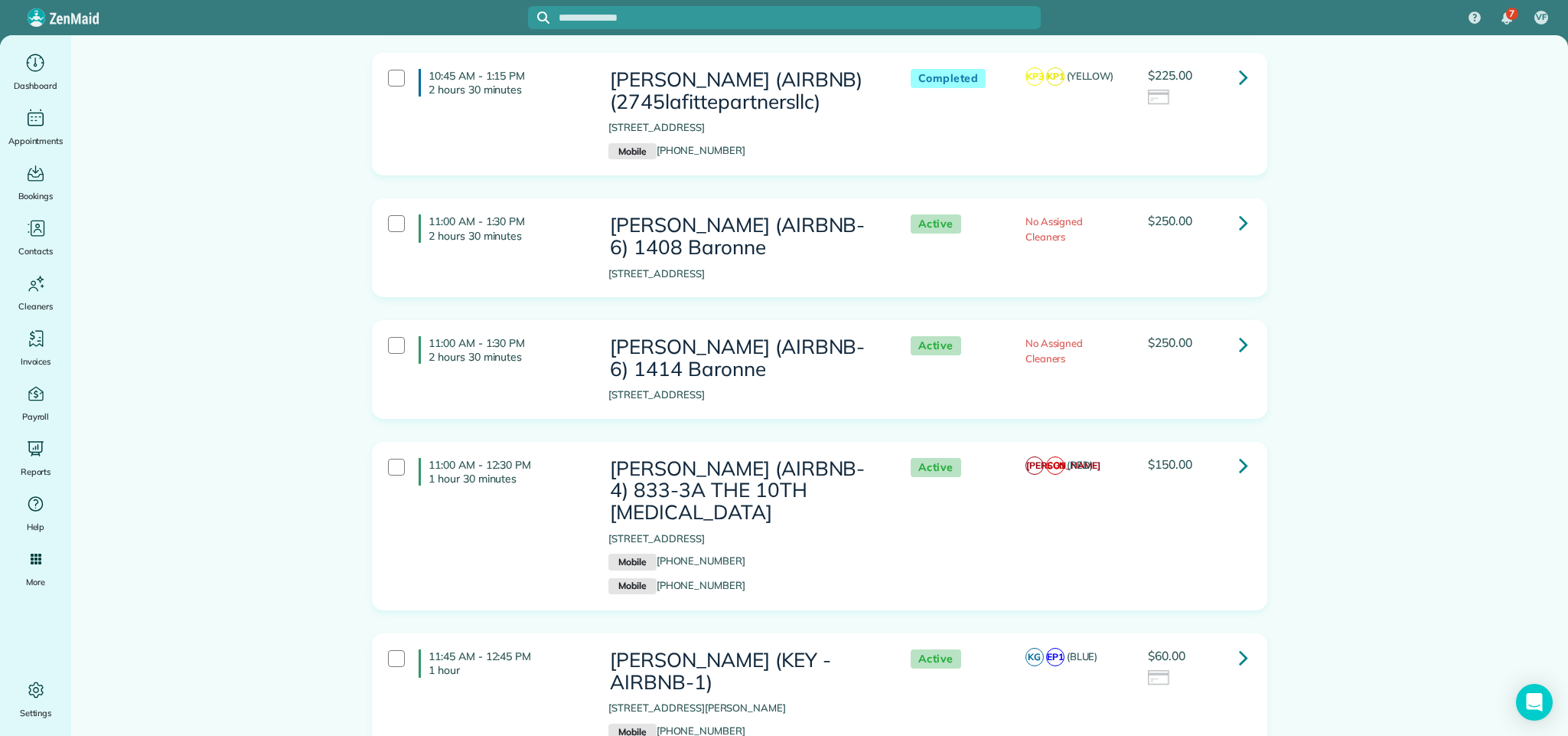
drag, startPoint x: 602, startPoint y: 505, endPoint x: 657, endPoint y: 503, distance: 55.0
click at [657, 532] on p "[STREET_ADDRESS]" at bounding box center [743, 539] width 271 height 15
copy p "833 Baronn"
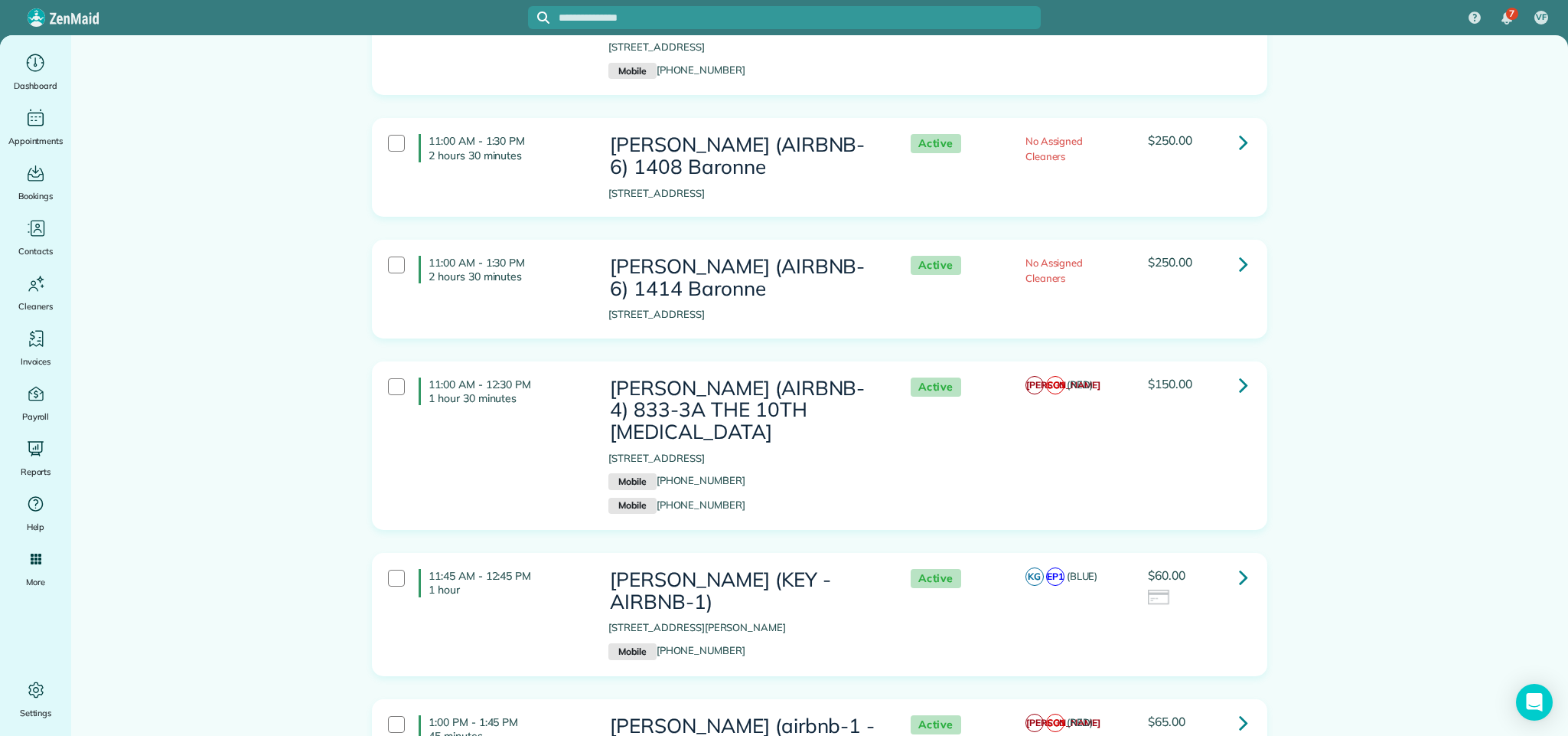
scroll to position [1149, 0]
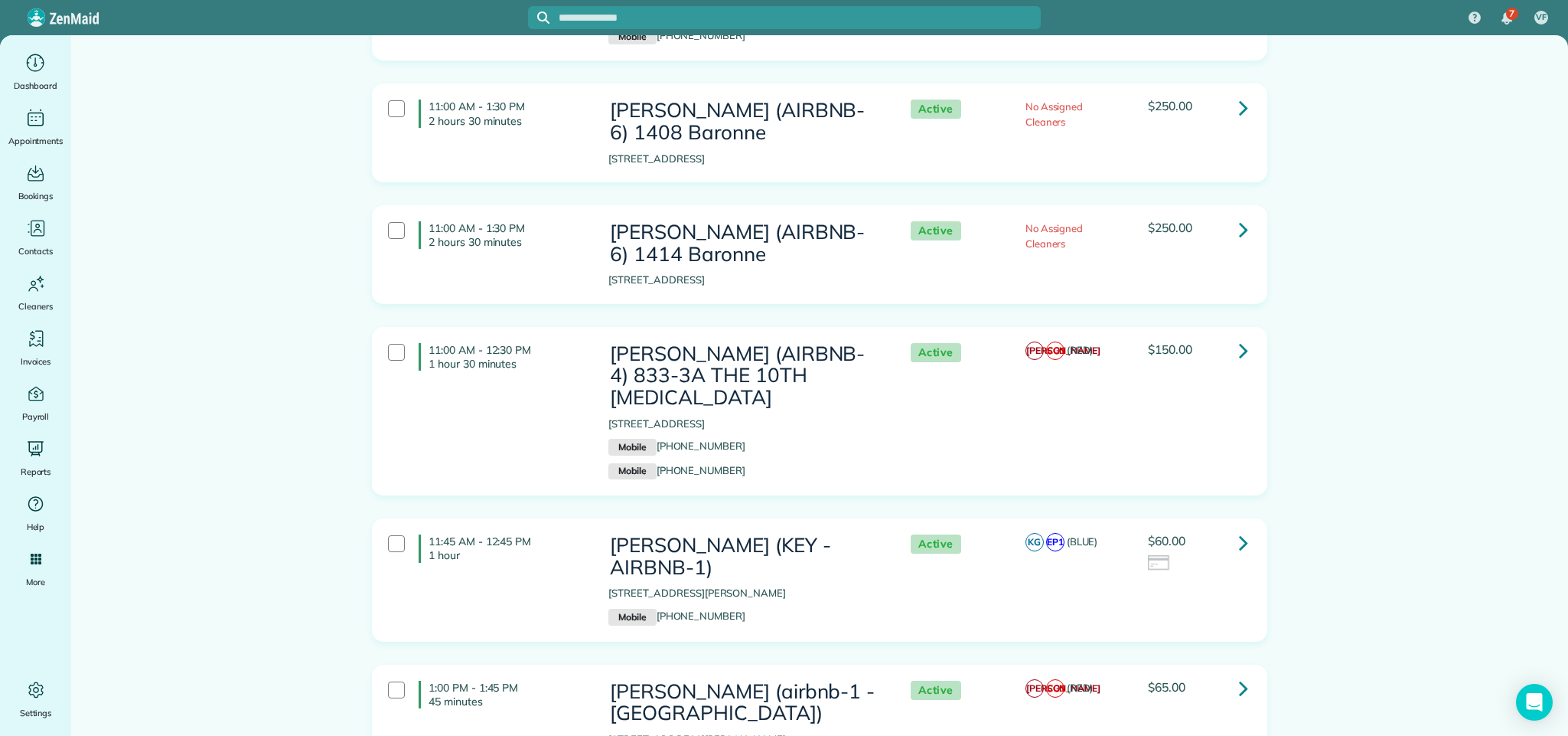
drag, startPoint x: 602, startPoint y: 562, endPoint x: 672, endPoint y: 561, distance: 70.0
click at [672, 585] on p "[STREET_ADDRESS][PERSON_NAME]" at bounding box center [743, 592] width 271 height 15
copy p "1727 Saint [PERSON_NAME]"
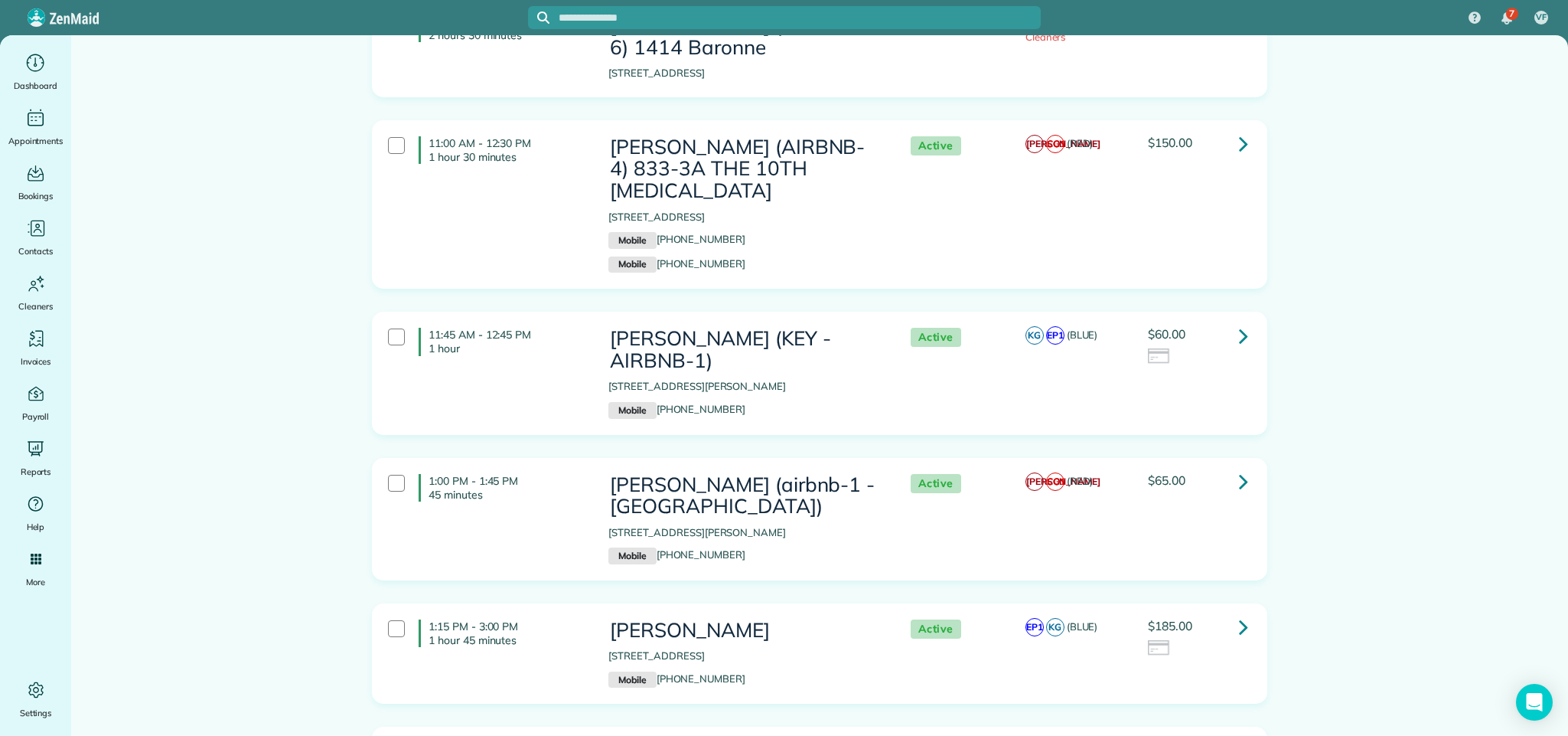
scroll to position [1492, 0]
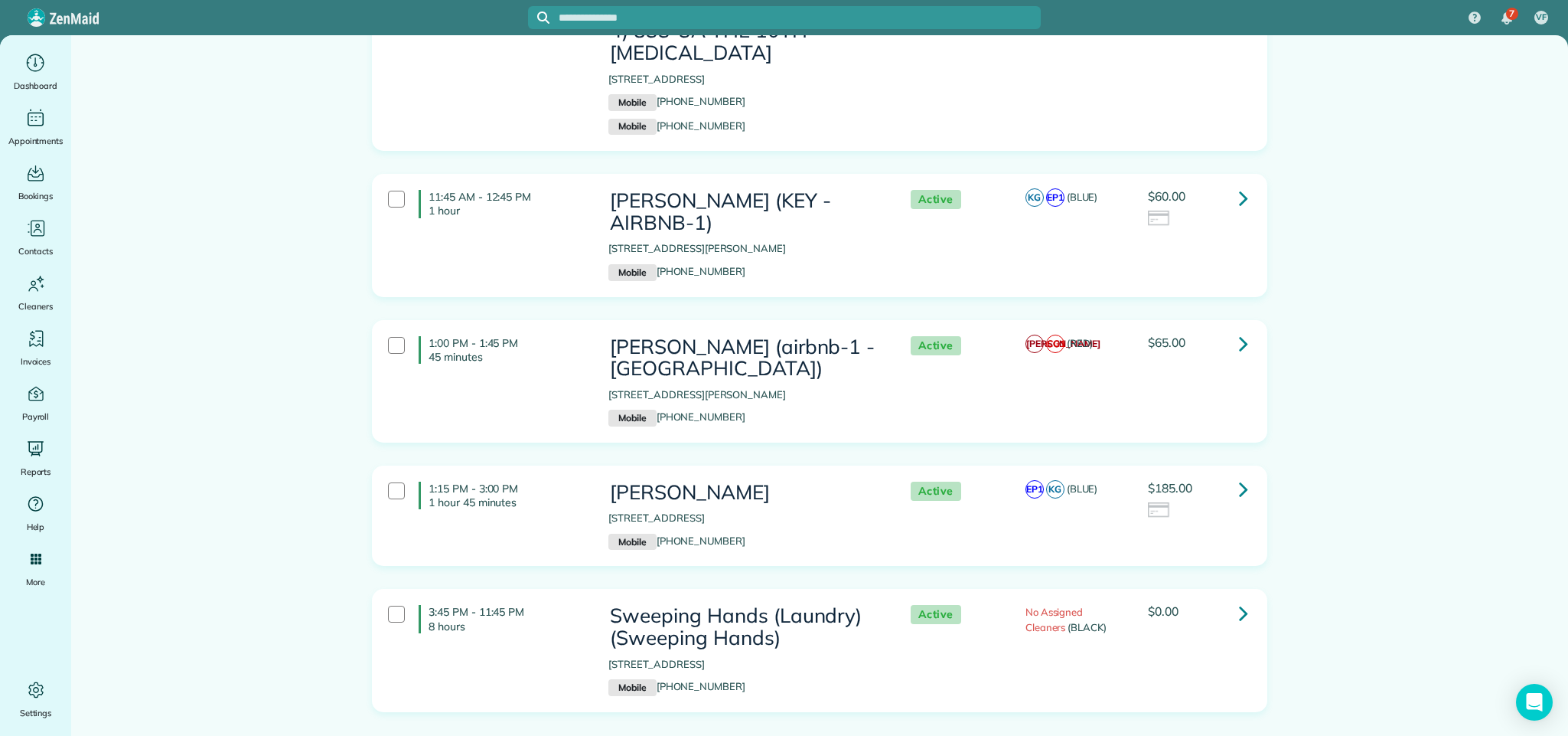
drag, startPoint x: 599, startPoint y: 365, endPoint x: 666, endPoint y: 370, distance: 67.2
click at [666, 387] on p "[STREET_ADDRESS][PERSON_NAME]" at bounding box center [743, 394] width 271 height 15
copy p "1211 Governor"
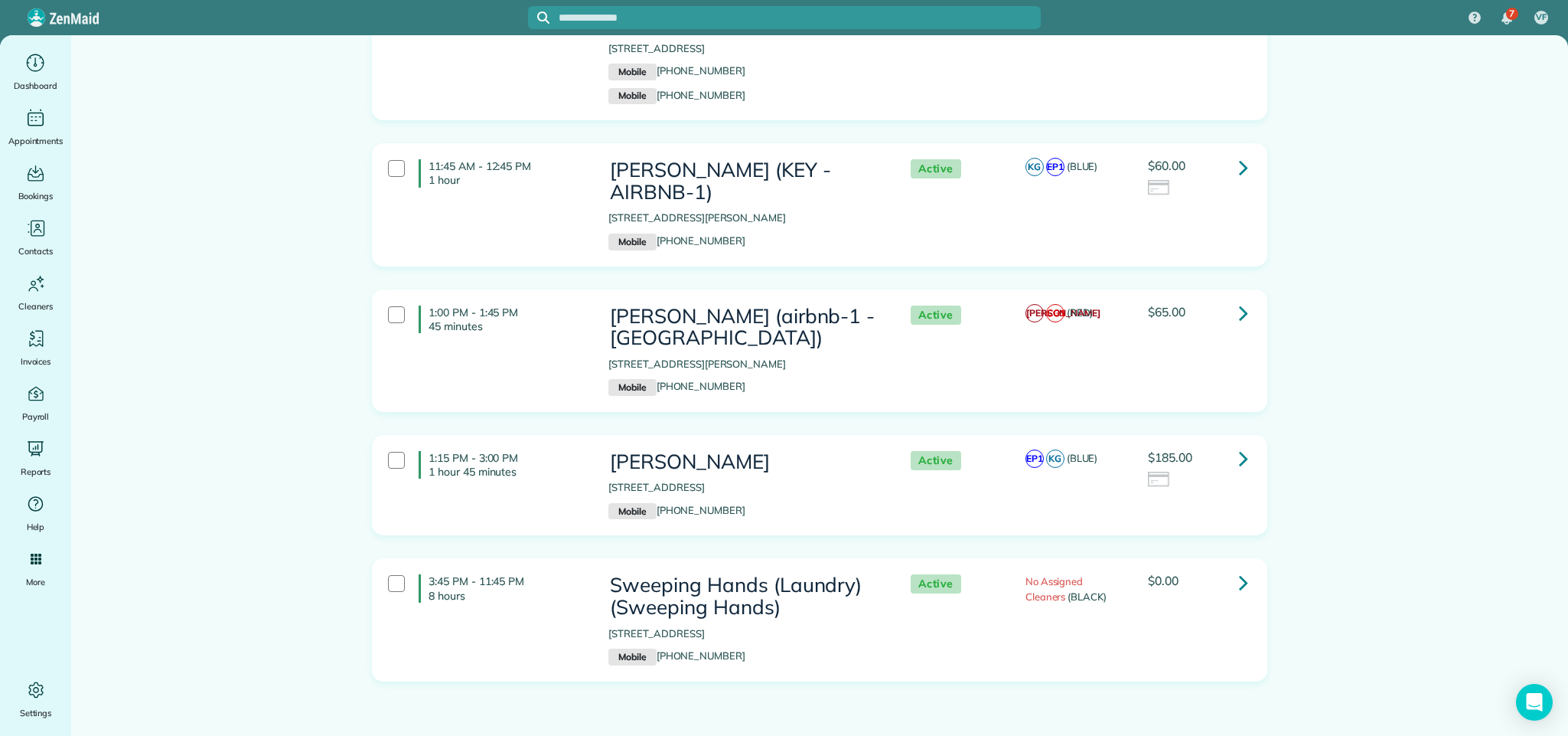
scroll to position [1537, 0]
